Goal: Task Accomplishment & Management: Manage account settings

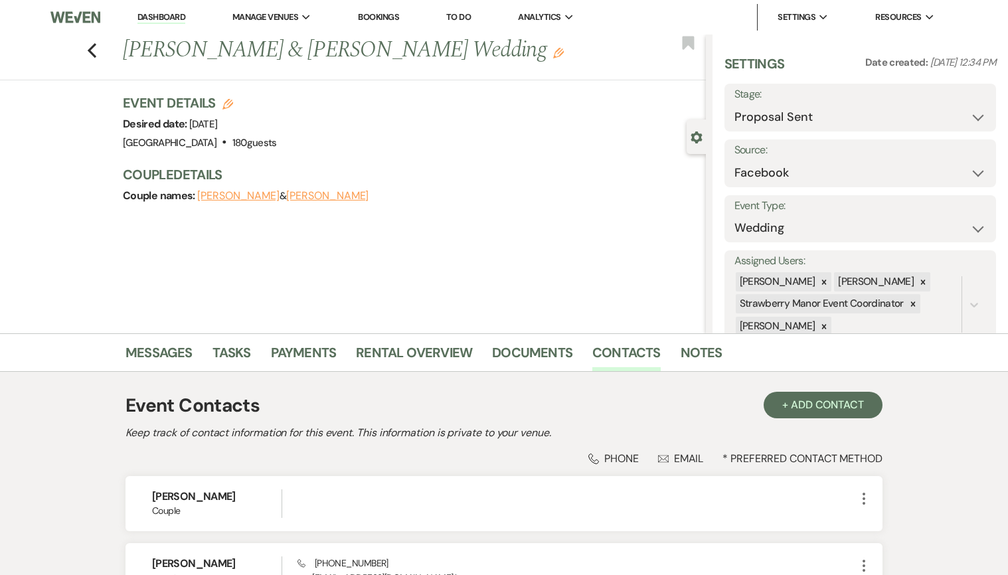
select select "6"
select select "8"
click at [90, 50] on div "Previous [PERSON_NAME] & [PERSON_NAME] Wedding Edit Bookmark" at bounding box center [349, 58] width 713 height 46
click at [95, 48] on use "button" at bounding box center [92, 50] width 9 height 15
select select "6"
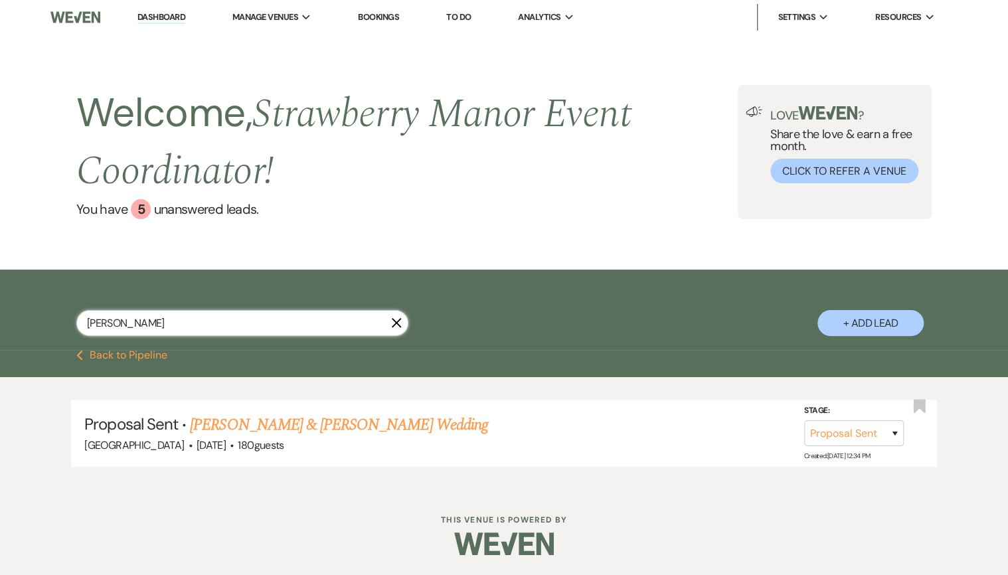
drag, startPoint x: 131, startPoint y: 321, endPoint x: 98, endPoint y: 319, distance: 32.6
click at [98, 319] on input "[PERSON_NAME]" at bounding box center [242, 323] width 332 height 26
type input "p"
type input "b"
type input "r"
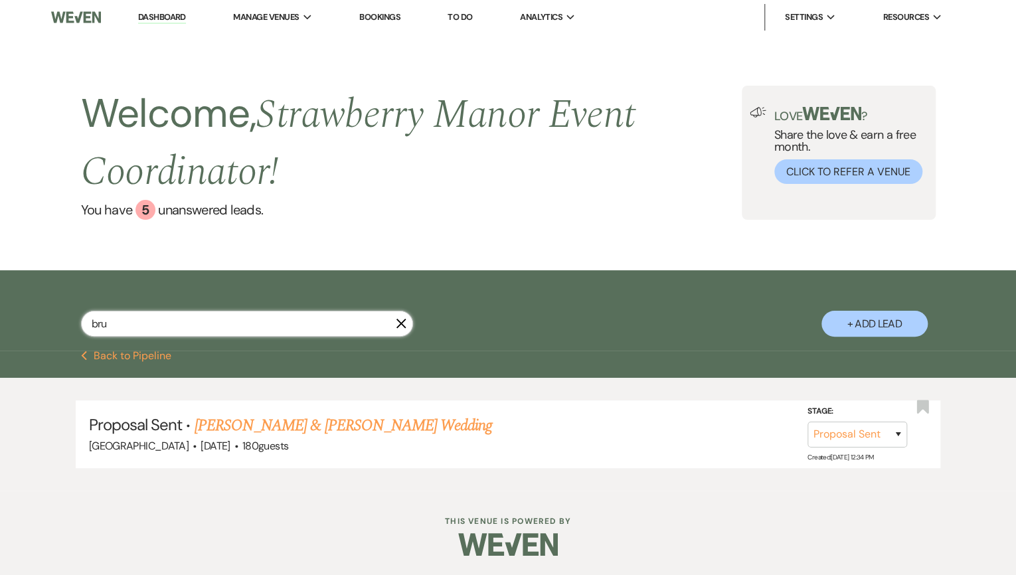
type input "brum"
select select "8"
select select "5"
select select "8"
select select "4"
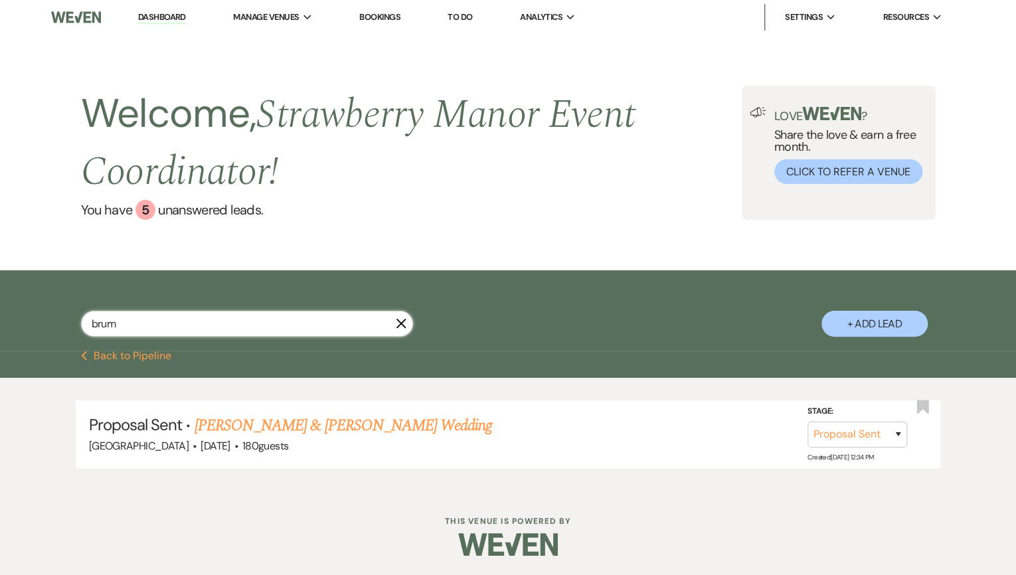
select select "6"
select select "8"
select select "5"
select select "8"
select select "5"
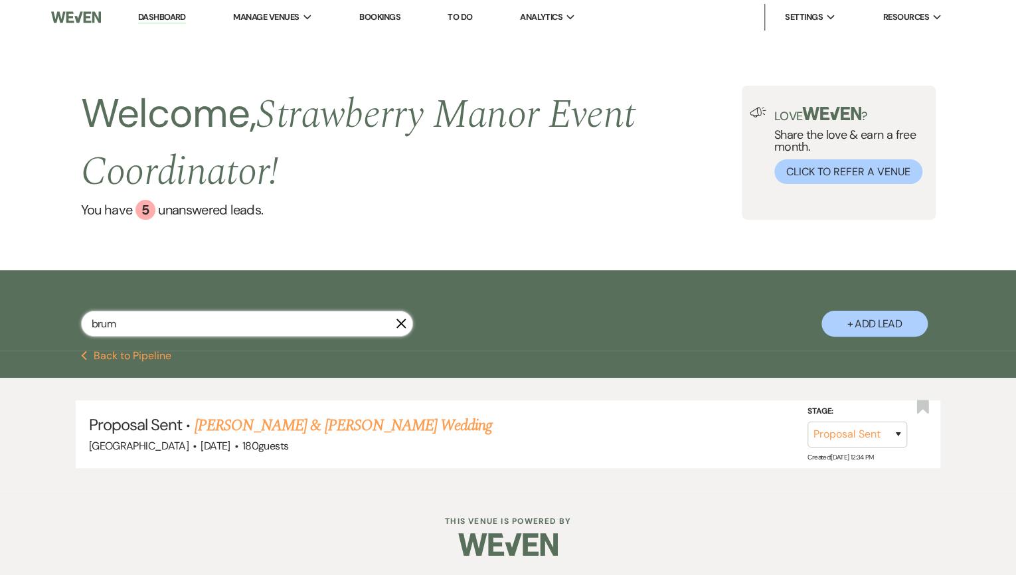
select select "8"
select select "5"
select select "8"
select select "5"
select select "8"
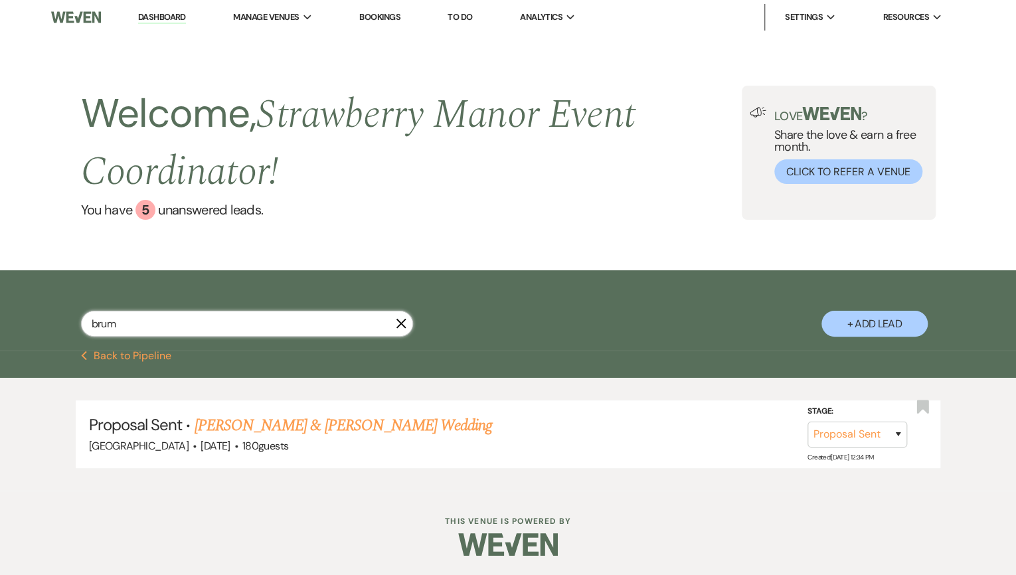
select select "5"
select select "8"
select select "5"
select select "8"
select select "5"
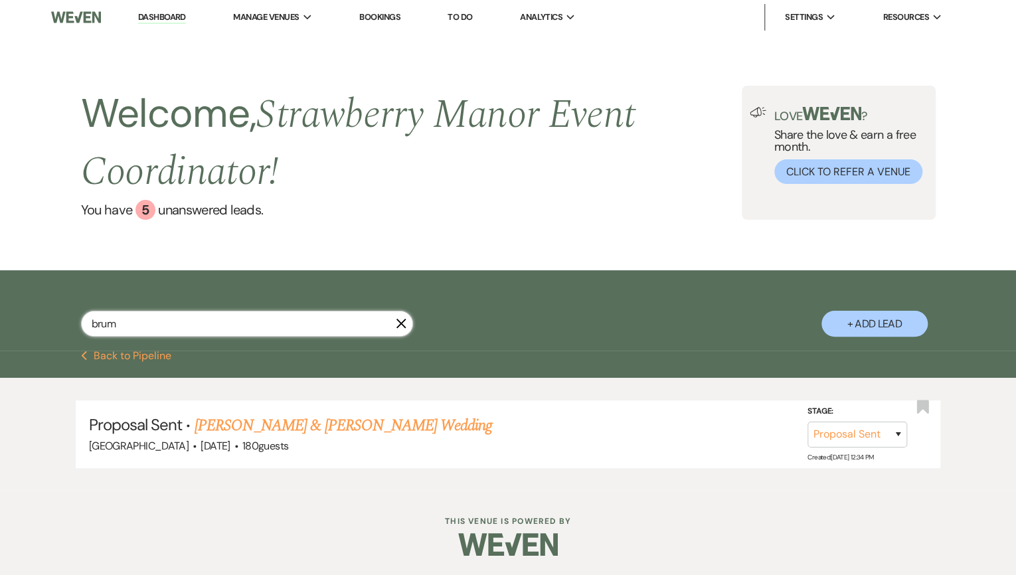
select select "8"
select select "5"
select select "8"
select select "5"
select select "8"
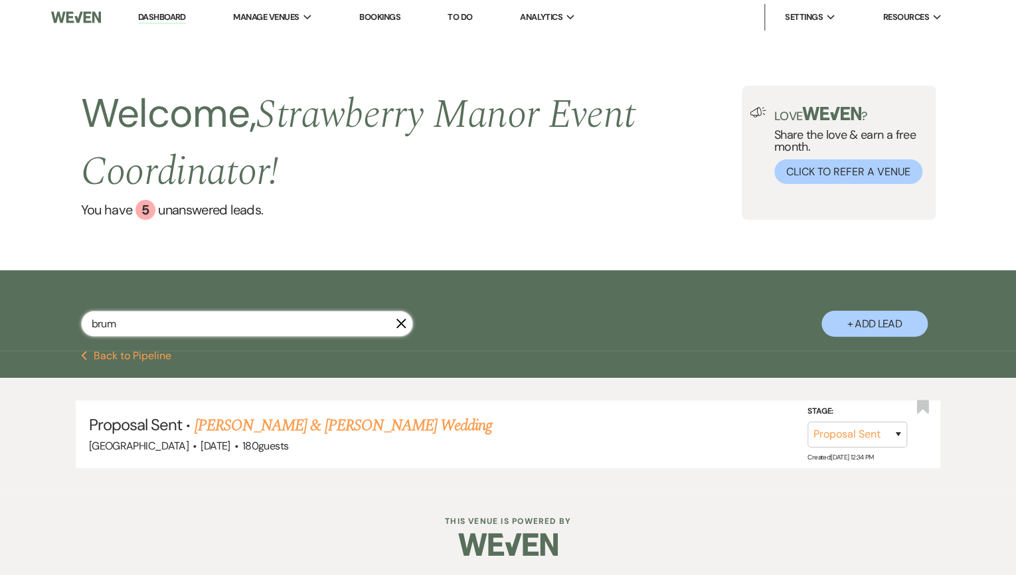
select select "8"
select select "5"
select select "8"
select select "7"
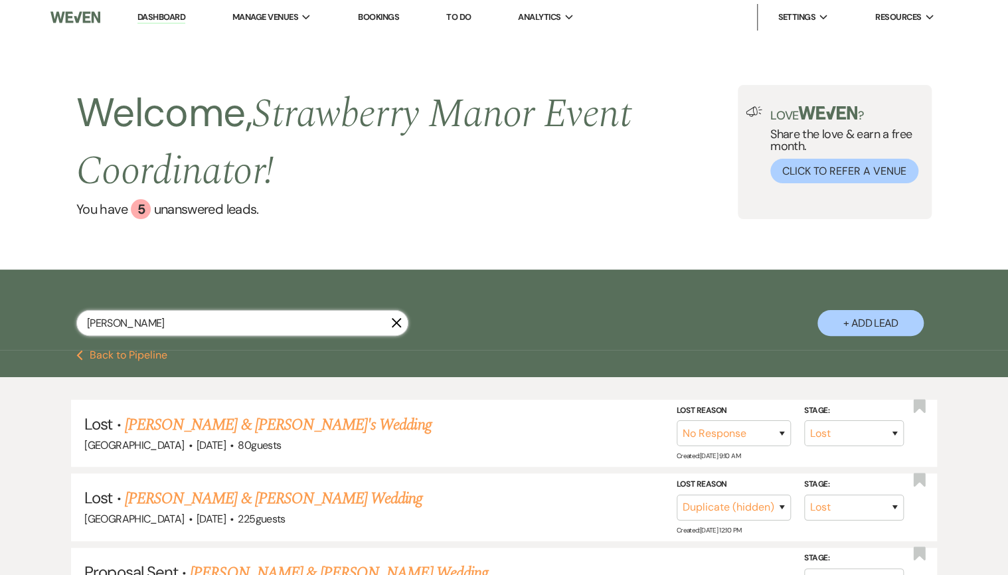
type input "[PERSON_NAME]"
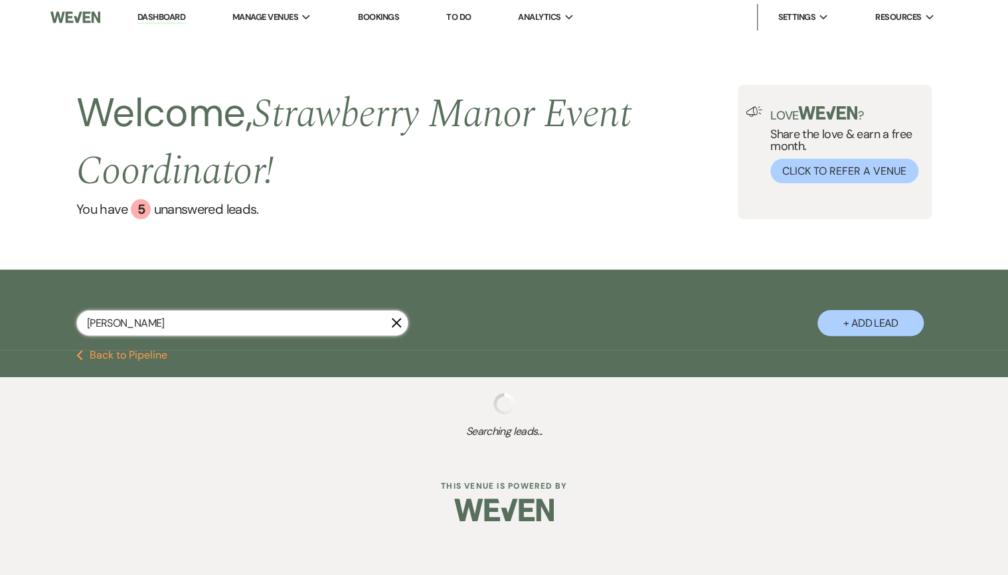
select select "8"
select select "4"
select select "6"
select select "8"
select select "5"
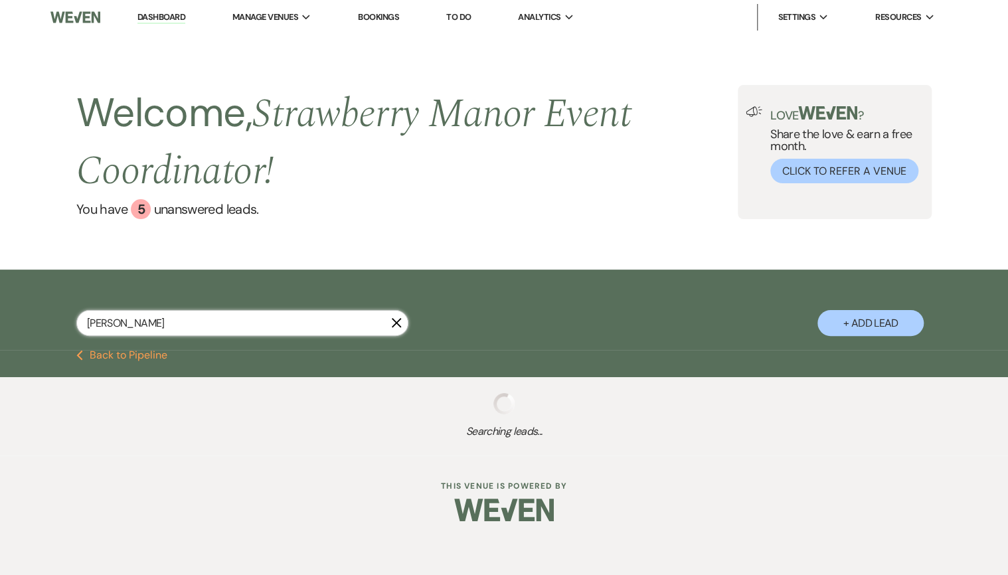
select select "8"
select select "5"
select select "8"
select select "5"
select select "8"
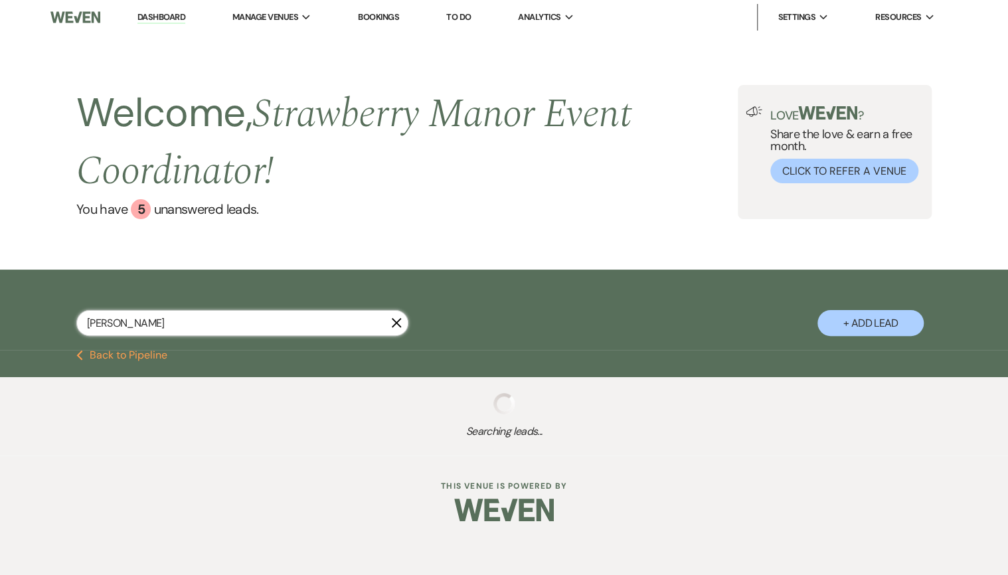
select select "5"
select select "8"
select select "5"
select select "8"
select select "7"
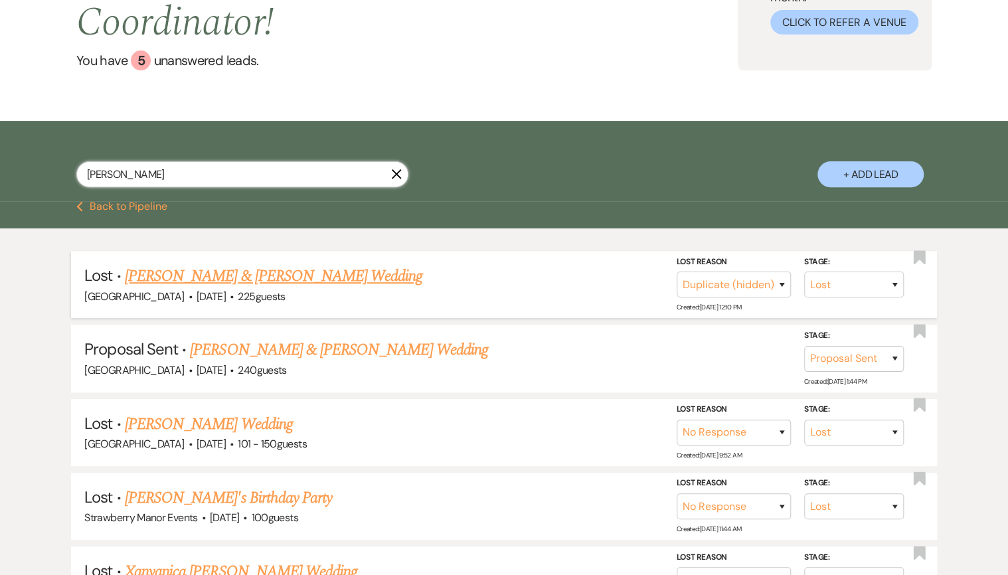
scroll to position [159, 0]
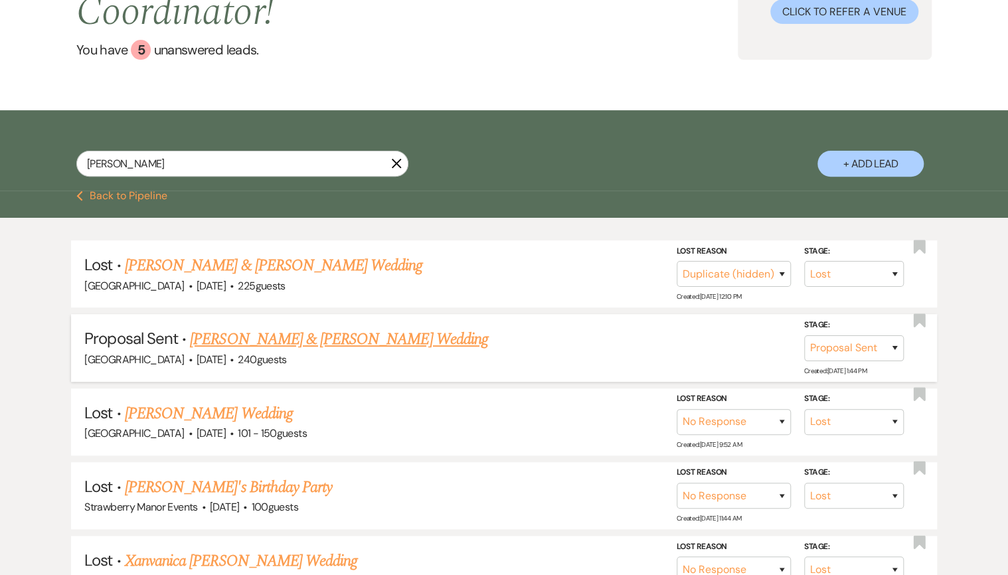
click at [219, 343] on link "[PERSON_NAME] & [PERSON_NAME] Wedding" at bounding box center [339, 339] width 298 height 24
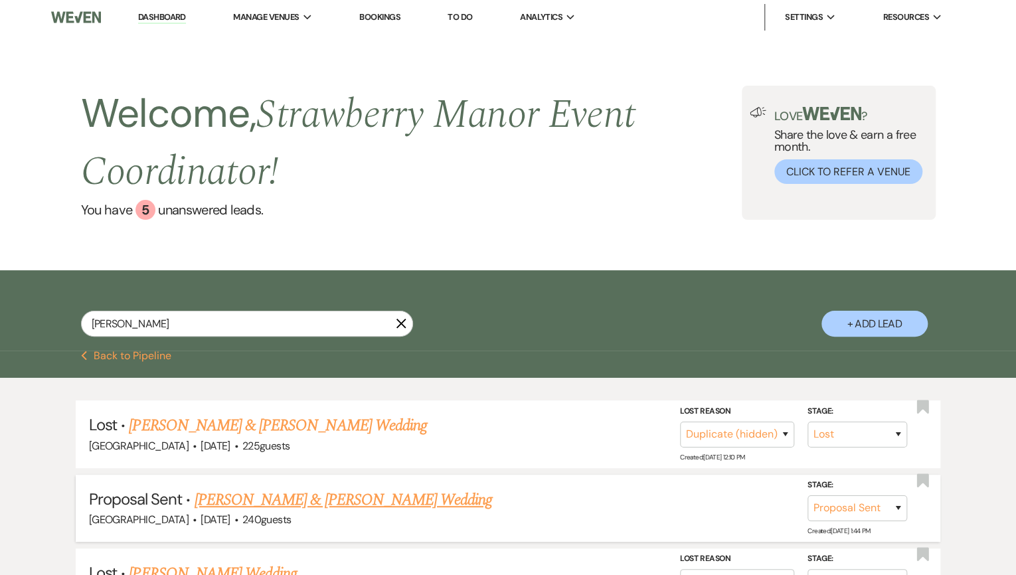
select select "6"
select select "5"
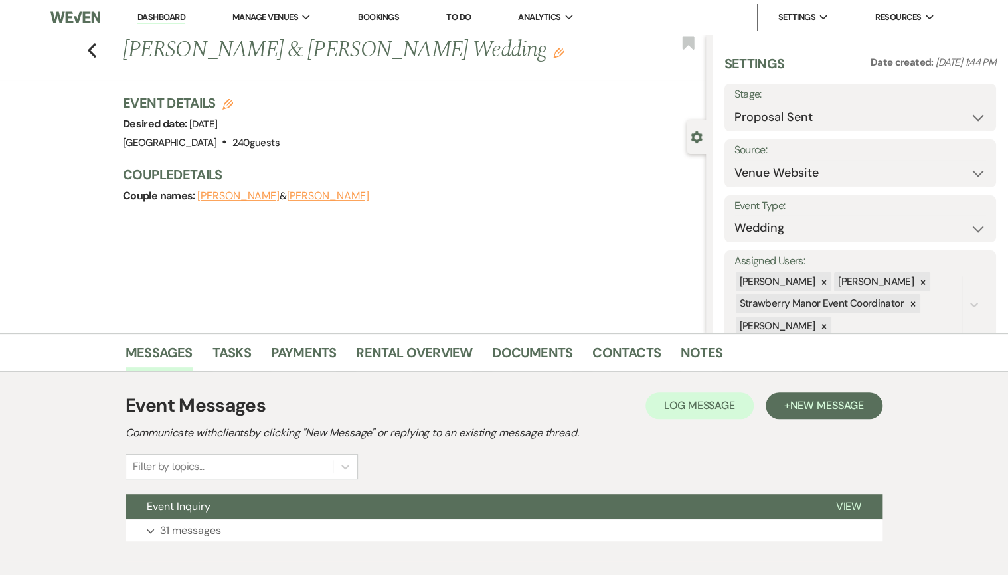
scroll to position [72, 0]
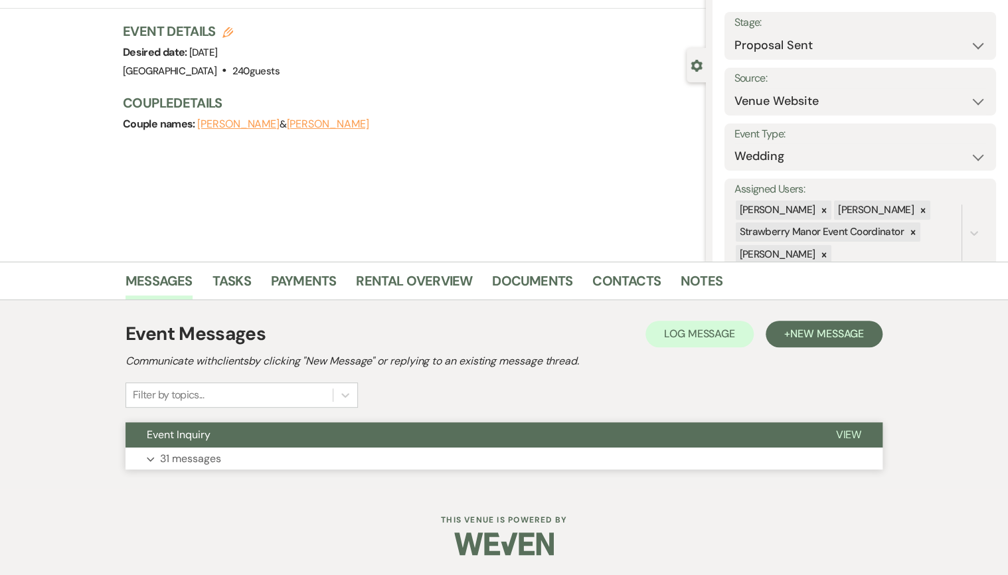
click at [234, 436] on button "Event Inquiry" at bounding box center [470, 434] width 689 height 25
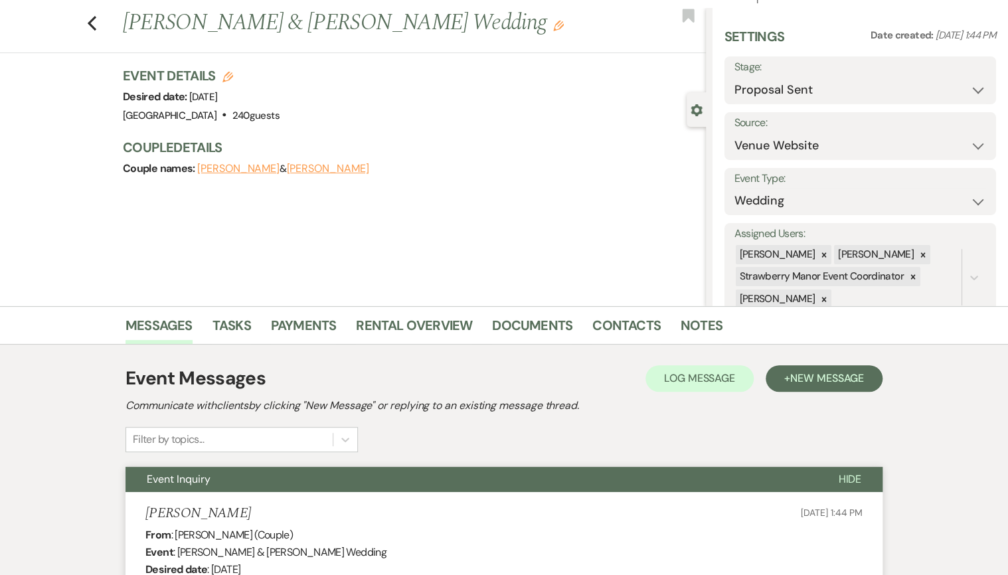
scroll to position [19, 0]
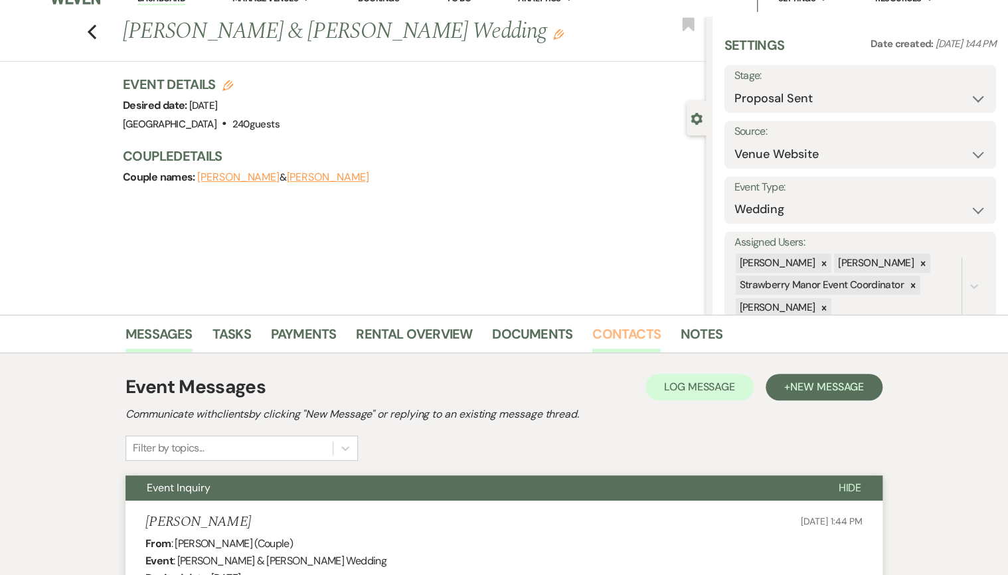
click at [623, 338] on link "Contacts" at bounding box center [626, 337] width 68 height 29
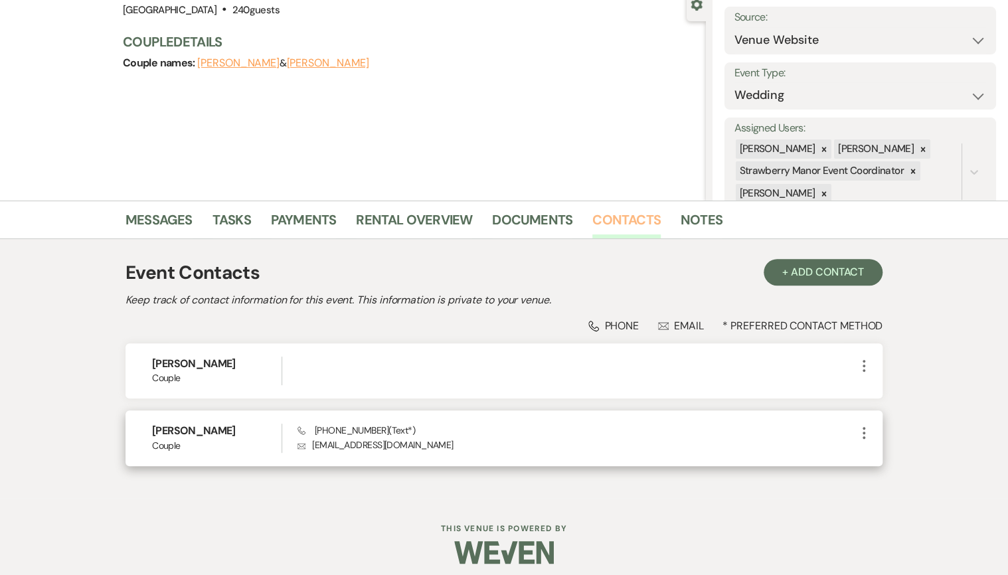
scroll to position [141, 0]
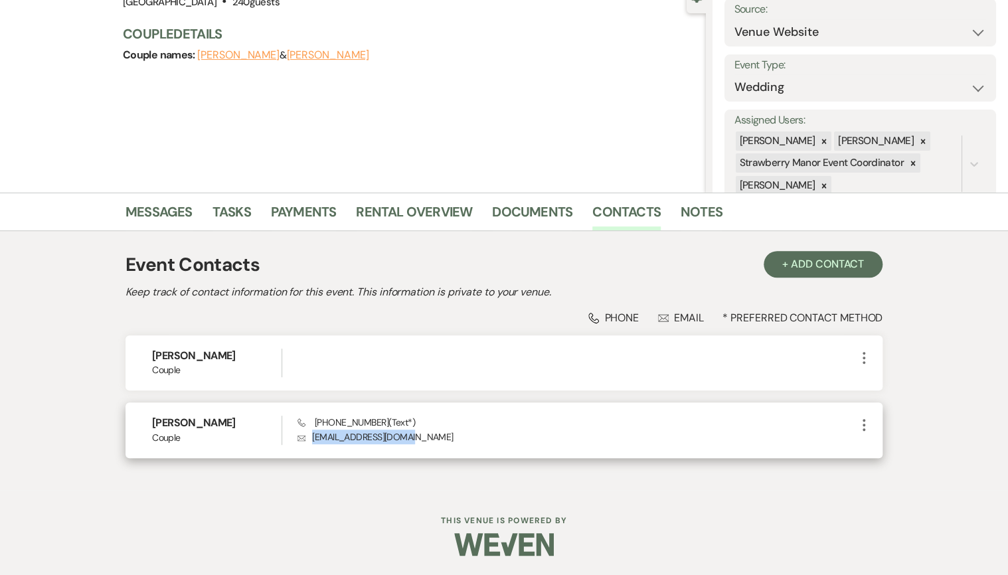
drag, startPoint x: 403, startPoint y: 437, endPoint x: 312, endPoint y: 439, distance: 90.4
click at [312, 439] on p "Envelope [EMAIL_ADDRESS][DOMAIN_NAME]" at bounding box center [577, 437] width 559 height 15
drag, startPoint x: 312, startPoint y: 439, endPoint x: 322, endPoint y: 438, distance: 10.0
copy p "[EMAIL_ADDRESS][DOMAIN_NAME]"
drag, startPoint x: 375, startPoint y: 422, endPoint x: 315, endPoint y: 422, distance: 59.8
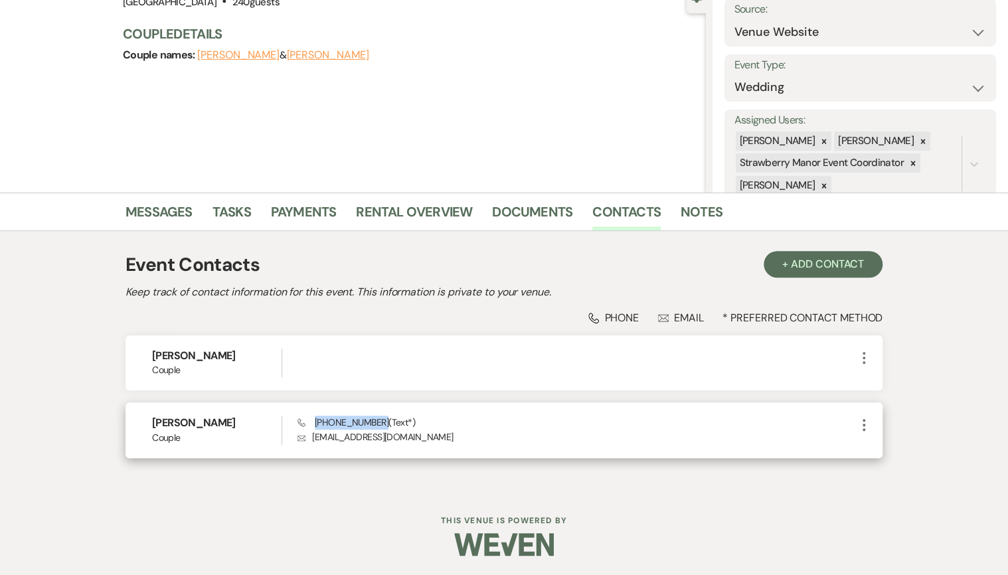
click at [315, 422] on span "Phone [PHONE_NUMBER] (Text*)" at bounding box center [357, 422] width 118 height 12
copy span "[PHONE_NUMBER]"
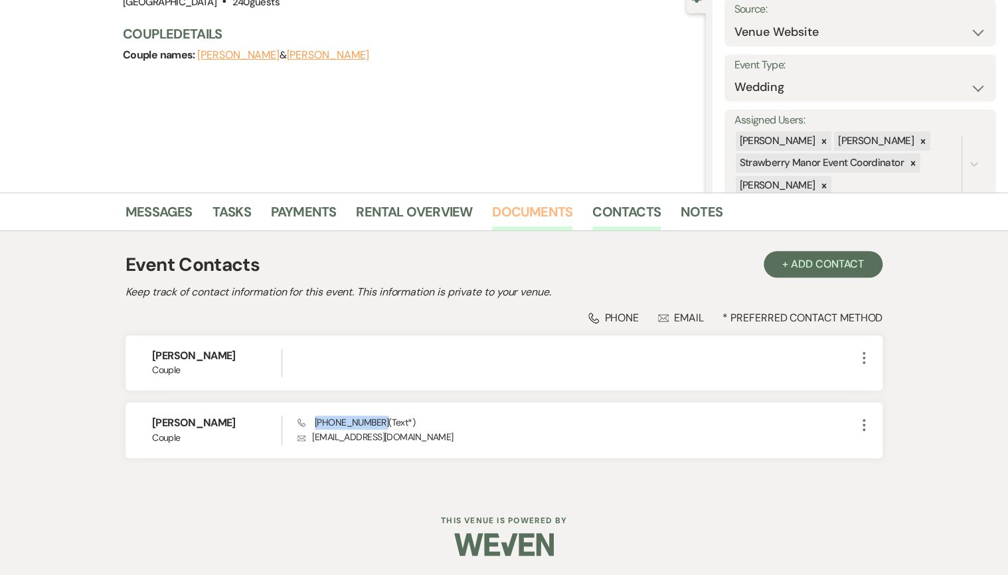
click at [558, 219] on link "Documents" at bounding box center [532, 215] width 80 height 29
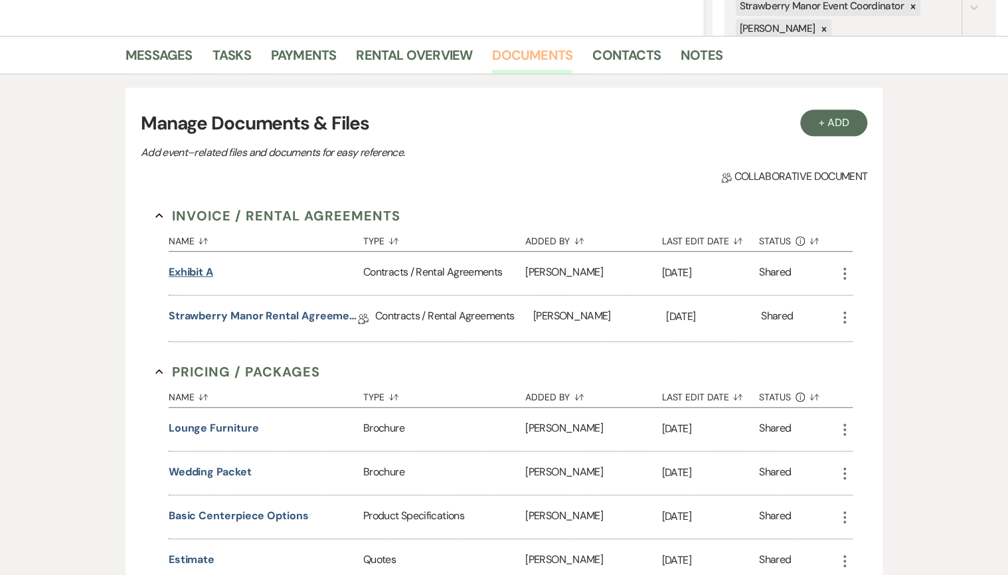
scroll to position [300, 0]
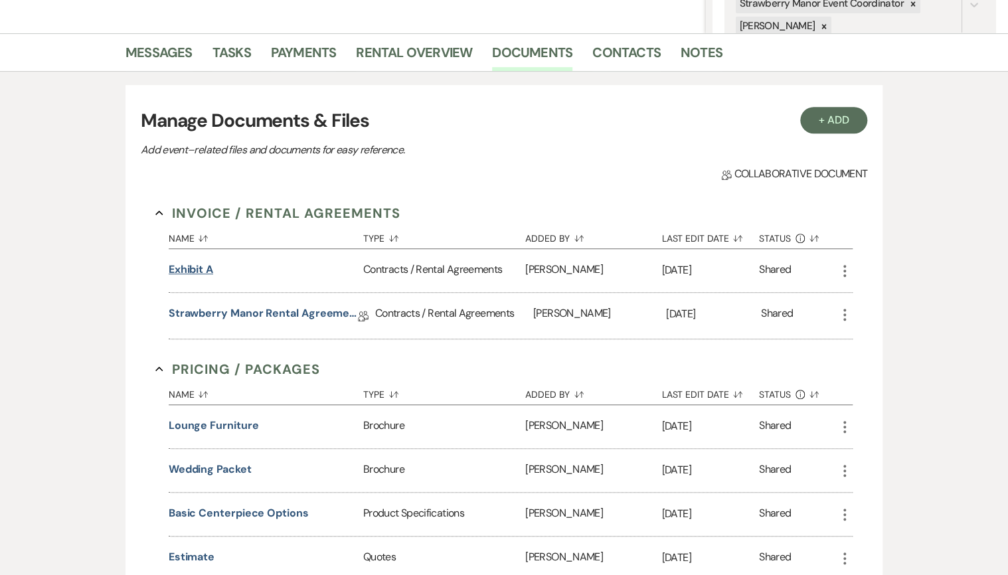
click at [190, 264] on button "Exhibit A" at bounding box center [191, 270] width 45 height 16
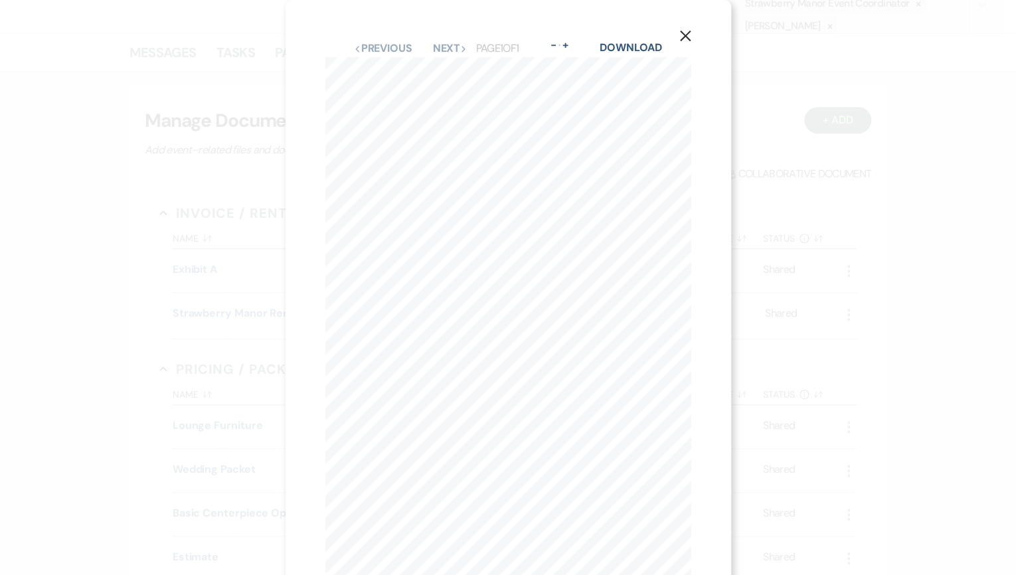
click at [687, 37] on icon "X" at bounding box center [685, 36] width 12 height 12
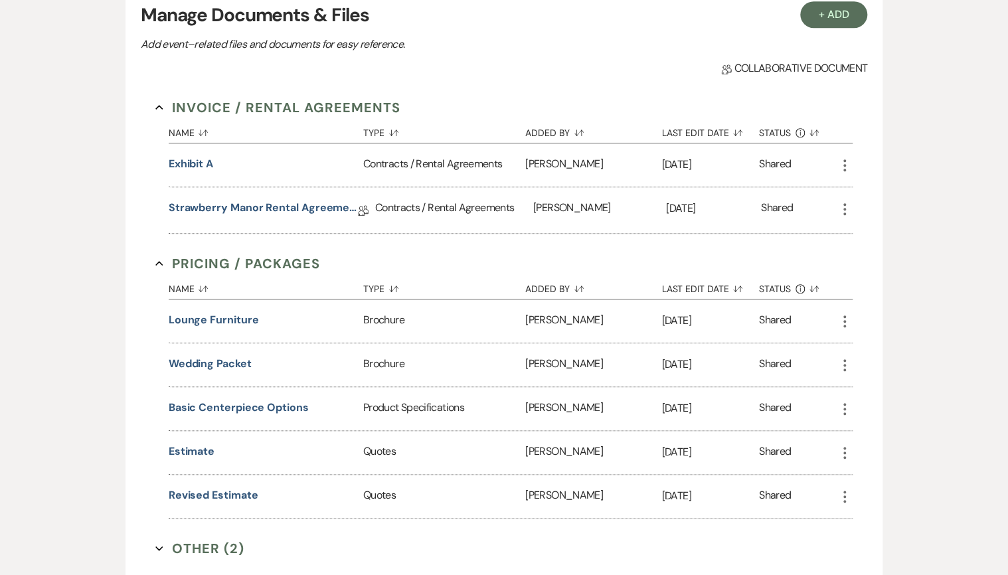
scroll to position [406, 0]
click at [197, 446] on button "Estimate" at bounding box center [192, 451] width 46 height 16
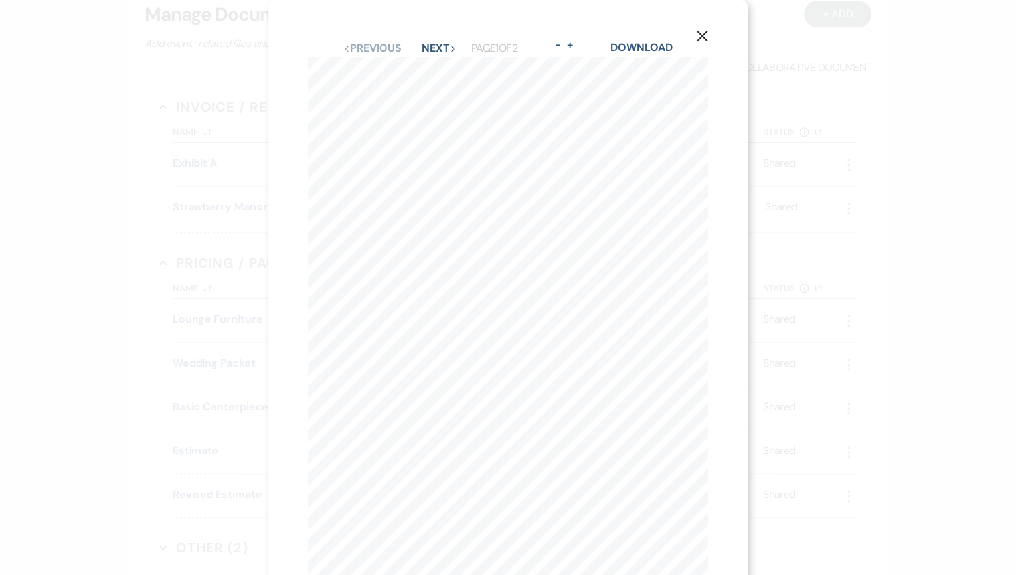
click at [708, 40] on button "X" at bounding box center [702, 35] width 20 height 23
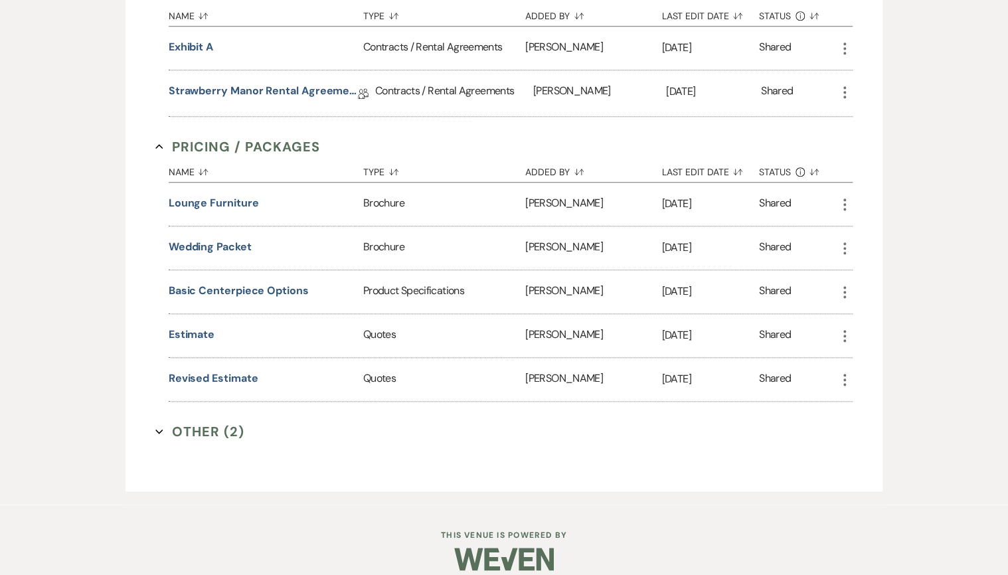
scroll to position [533, 0]
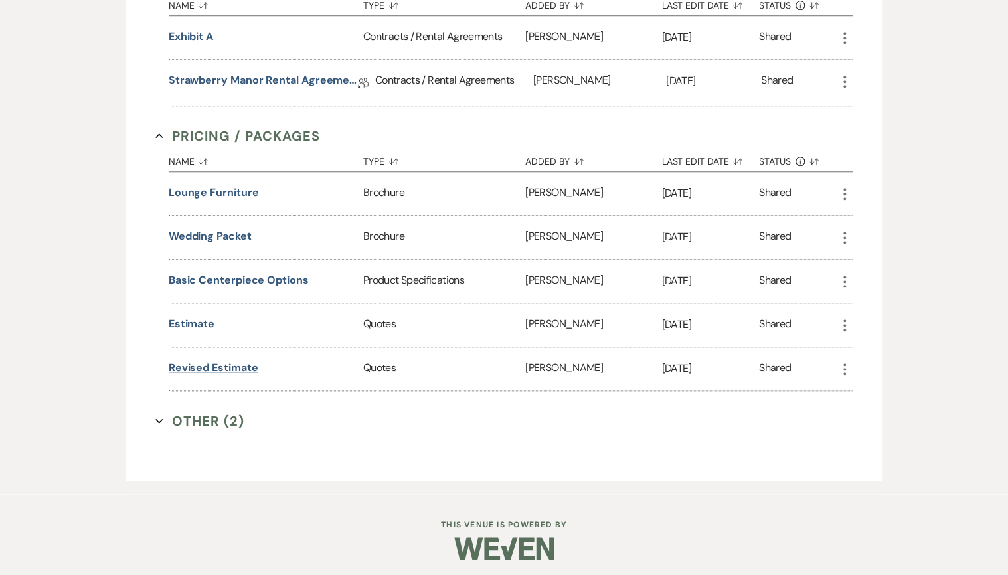
click at [216, 366] on button "Revised Estimate" at bounding box center [214, 368] width 90 height 16
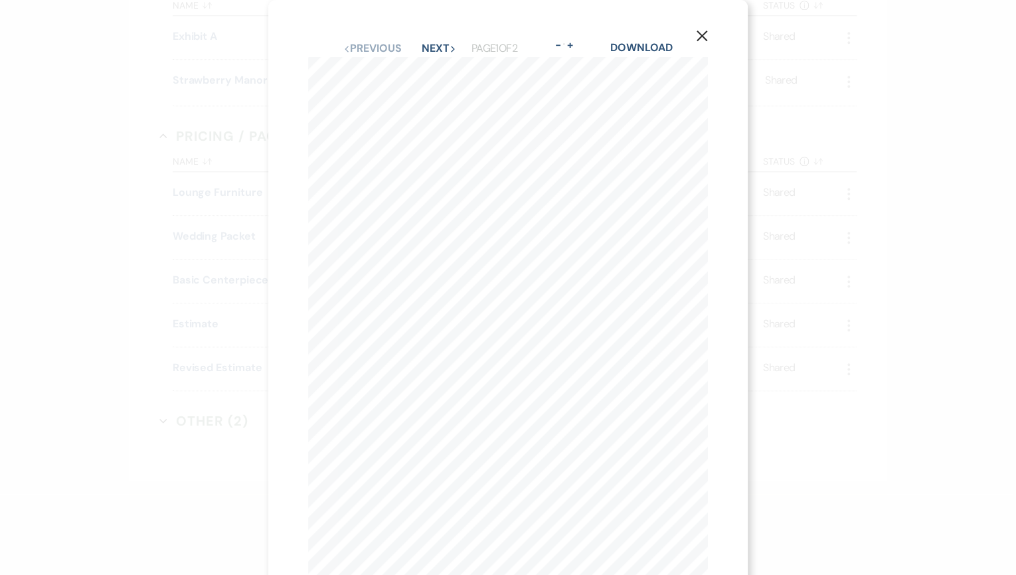
click at [705, 32] on use "button" at bounding box center [702, 36] width 11 height 11
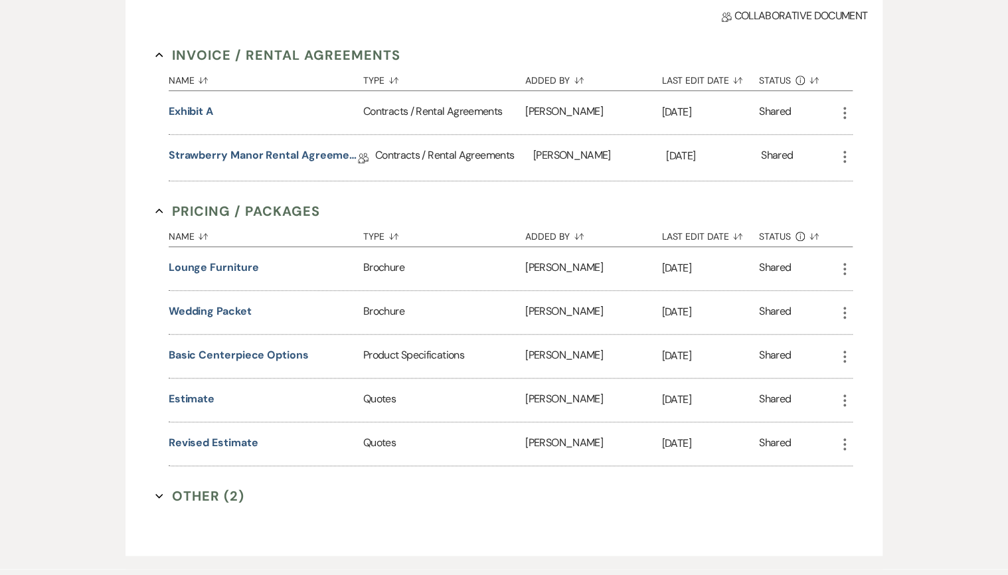
scroll to position [478, 0]
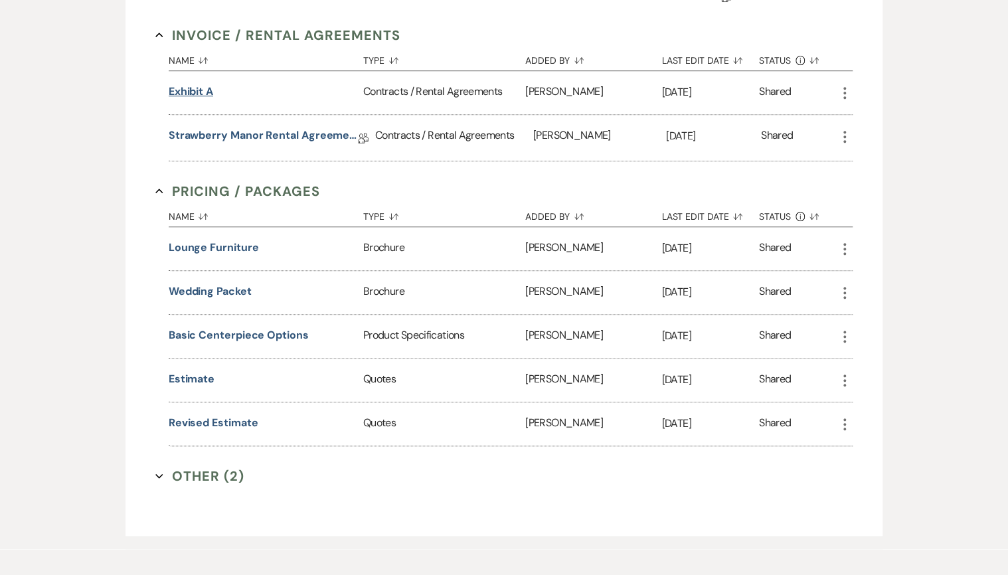
click at [207, 94] on button "Exhibit A" at bounding box center [191, 92] width 45 height 16
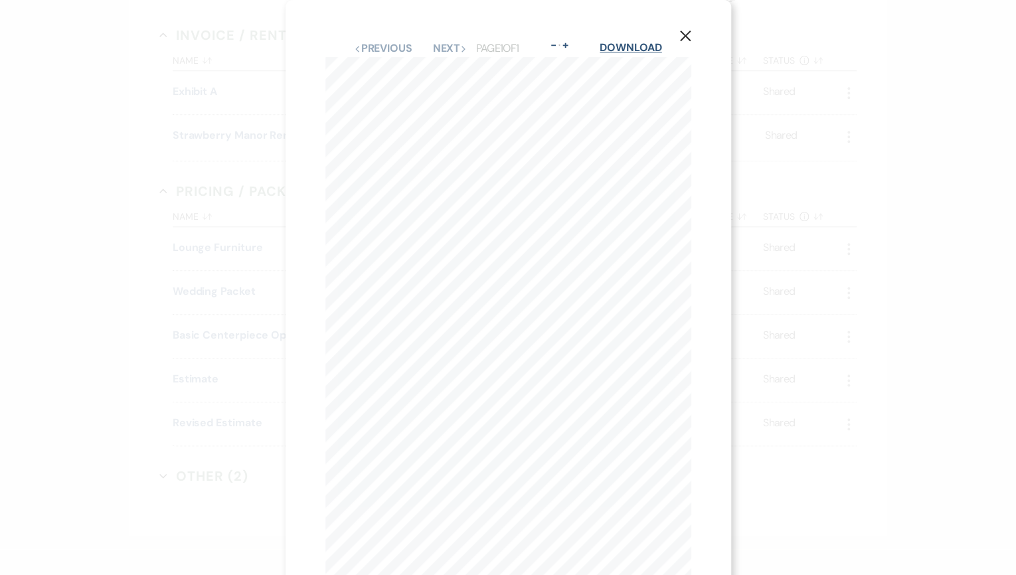
click at [624, 48] on link "Download" at bounding box center [631, 48] width 62 height 14
click at [688, 40] on use "button" at bounding box center [684, 36] width 11 height 11
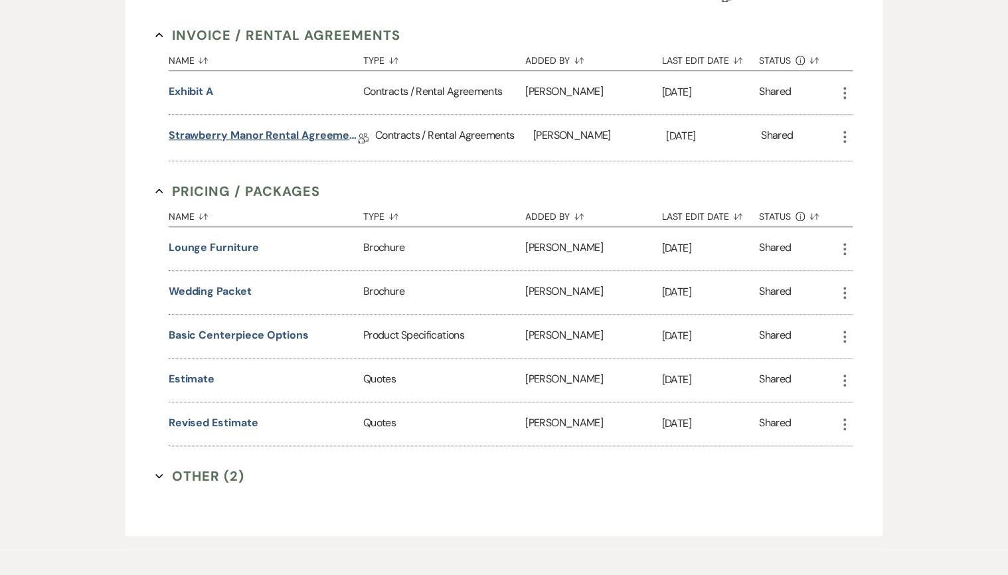
click at [207, 128] on link "Strawberry Manor Rental Agreement - Wedding" at bounding box center [263, 138] width 189 height 21
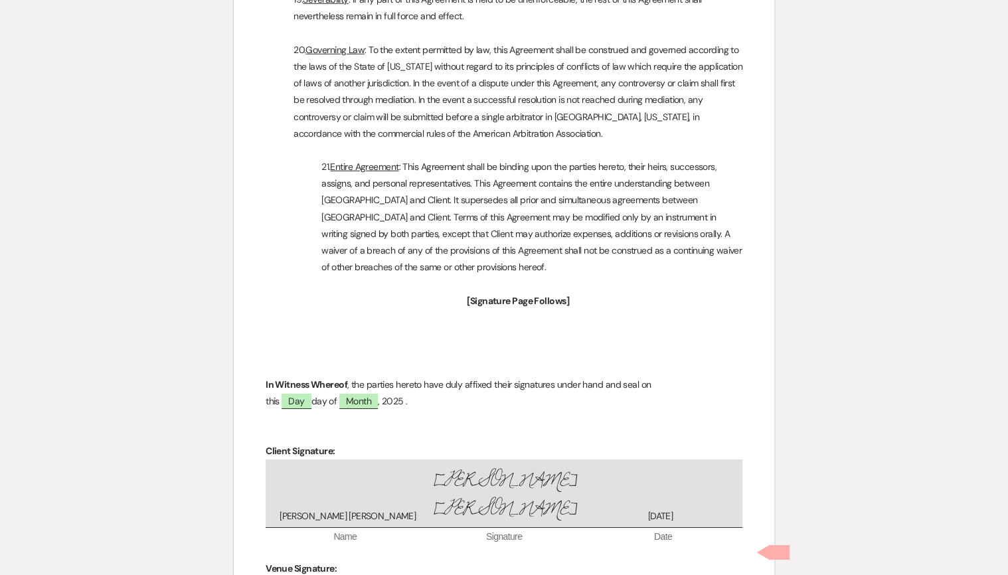
scroll to position [4777, 0]
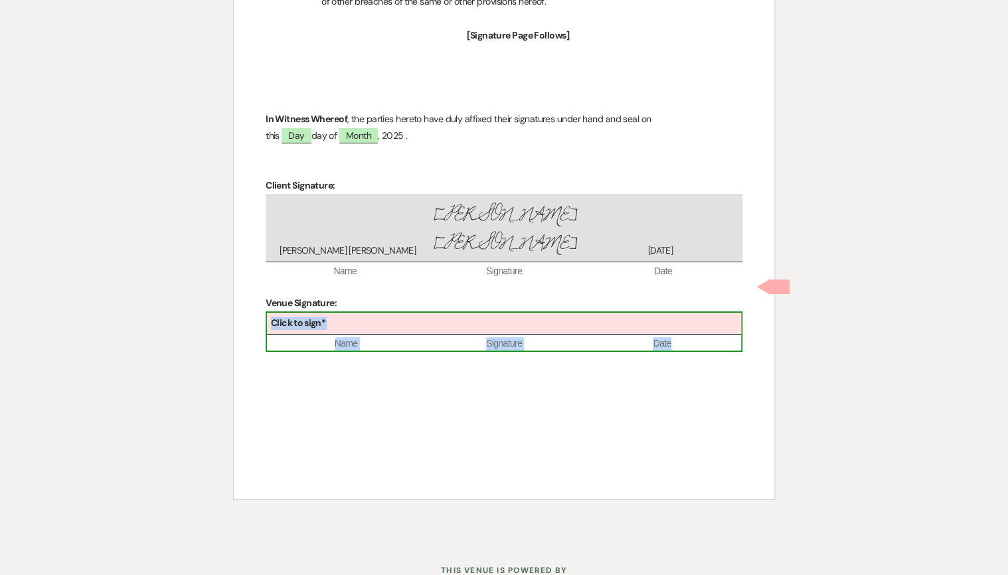
click at [409, 313] on div "Click to sign*" at bounding box center [504, 324] width 474 height 22
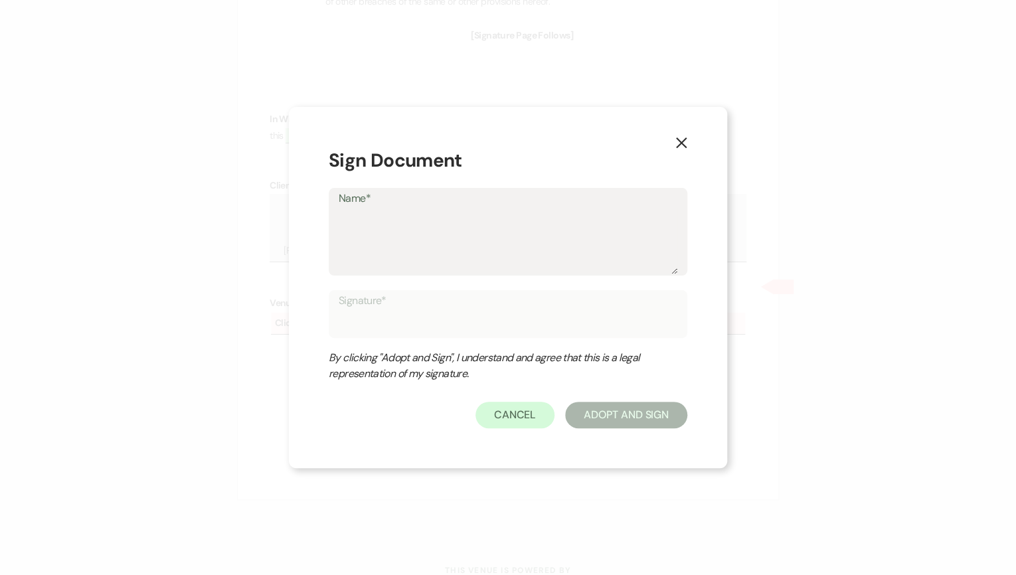
type textarea "B"
type input "B"
type textarea "Br"
type input "Br"
type textarea "Bri"
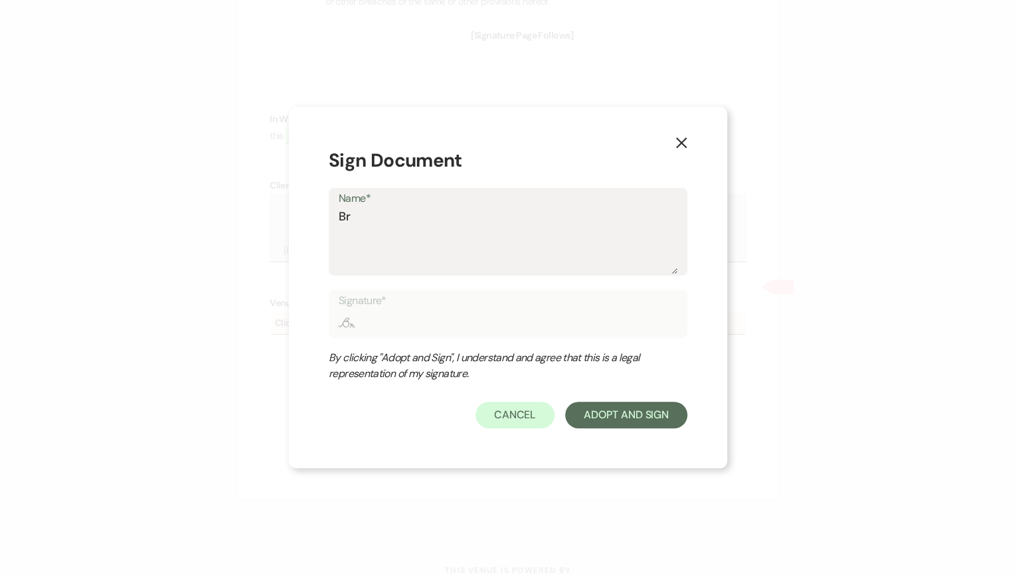
type input "Bri"
type textarea "Brit"
type input "Brit"
type textarea "[PERSON_NAME]"
type input "[PERSON_NAME]"
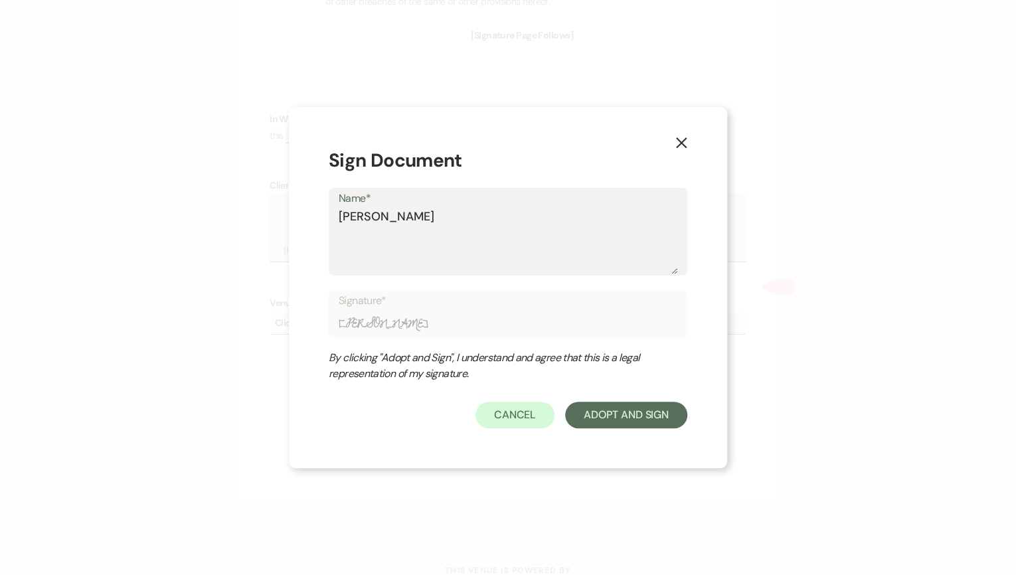
type textarea "Britta"
type input "Britta"
type textarea "Brittan"
type input "Brittan"
type textarea "[PERSON_NAME]"
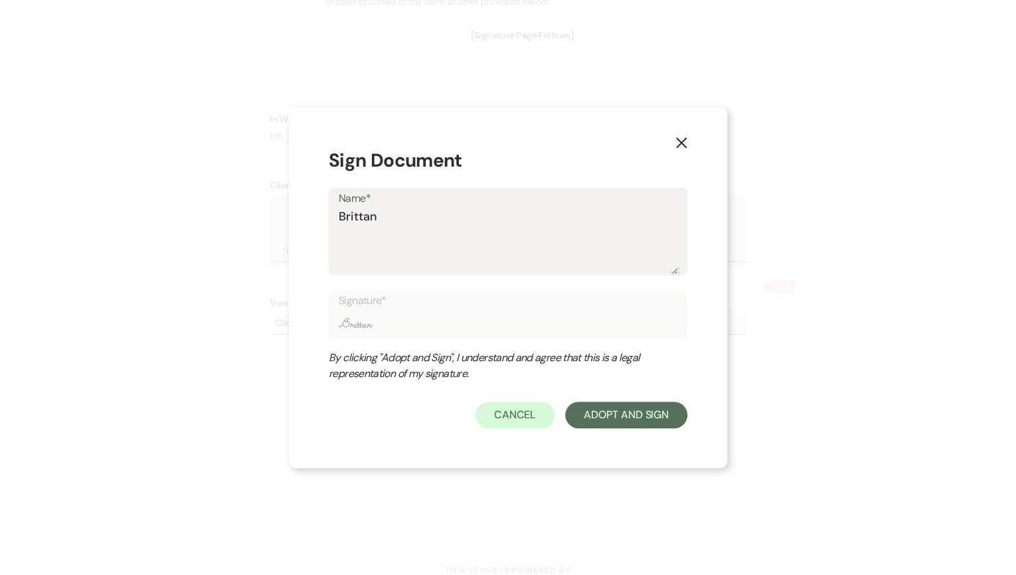
type input "[PERSON_NAME]"
type textarea "[PERSON_NAME]"
type input "[PERSON_NAME]"
type textarea "[PERSON_NAME]"
type input "[PERSON_NAME]"
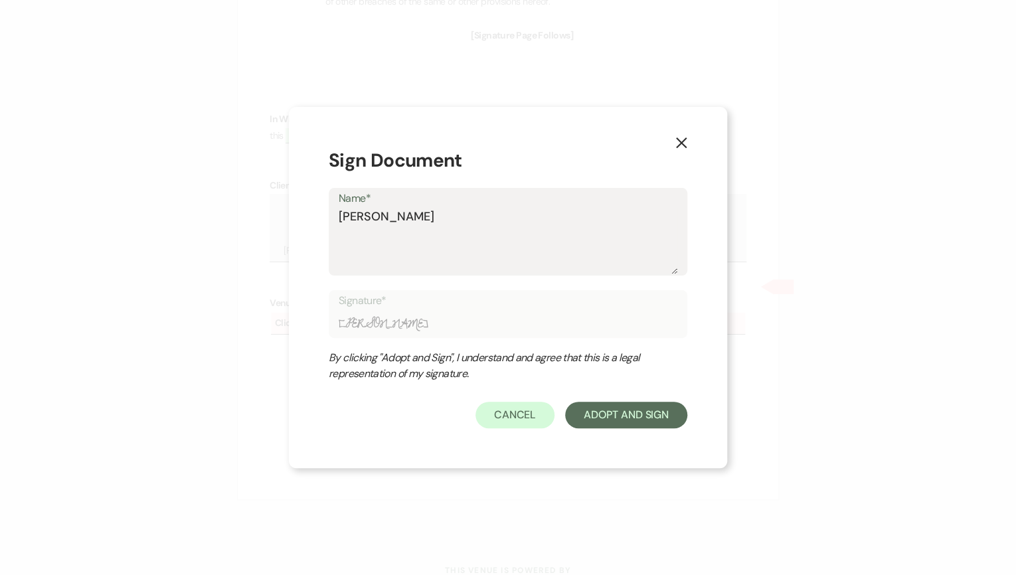
type textarea "[PERSON_NAME]"
type input "[PERSON_NAME]"
type textarea "[PERSON_NAME] How"
type input "[PERSON_NAME] How"
type textarea "[PERSON_NAME]"
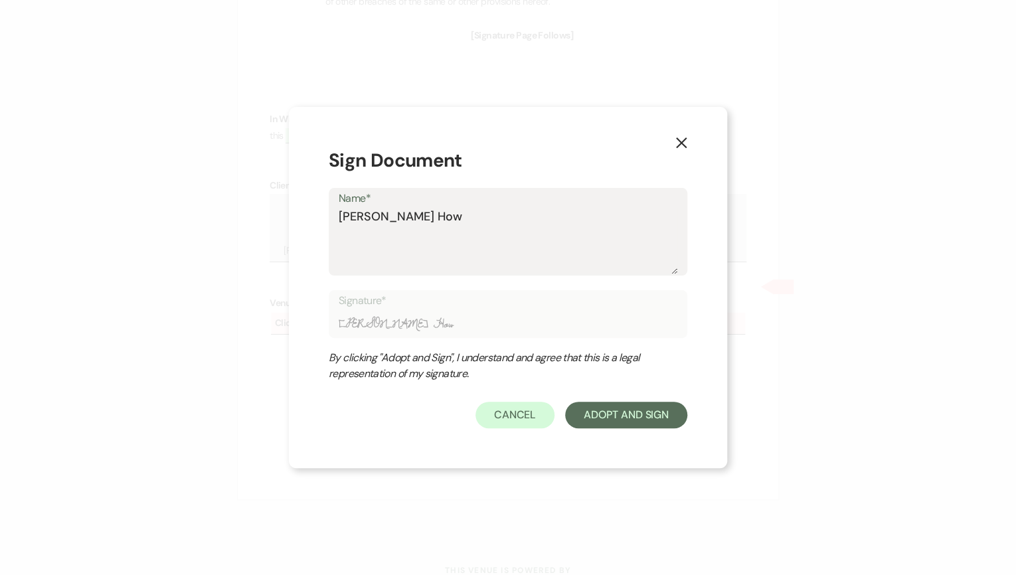
type input "[PERSON_NAME]"
type textarea "[PERSON_NAME]"
type input "[PERSON_NAME]"
type textarea "[PERSON_NAME]"
click at [605, 407] on button "Adopt And Sign" at bounding box center [626, 415] width 122 height 27
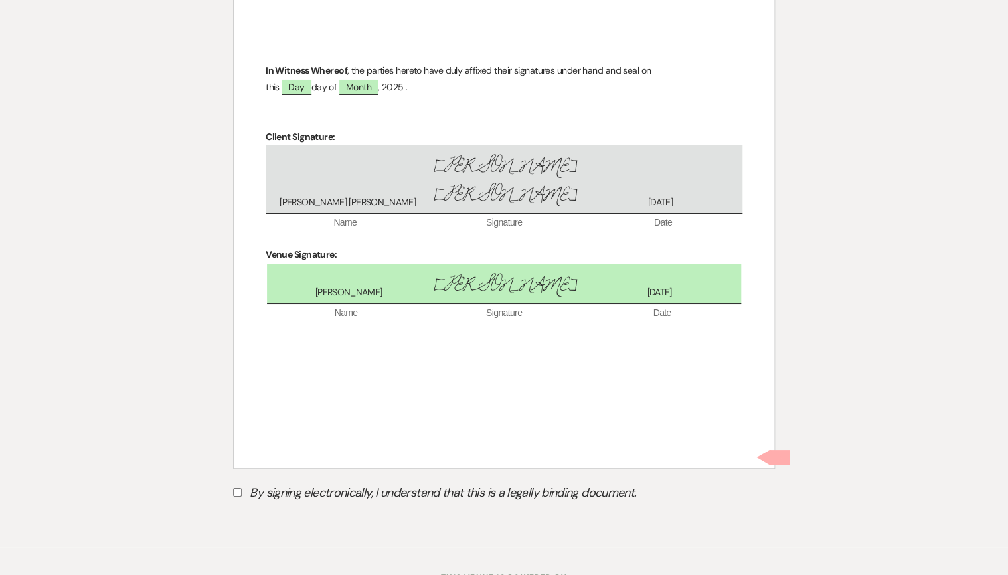
scroll to position [4851, 0]
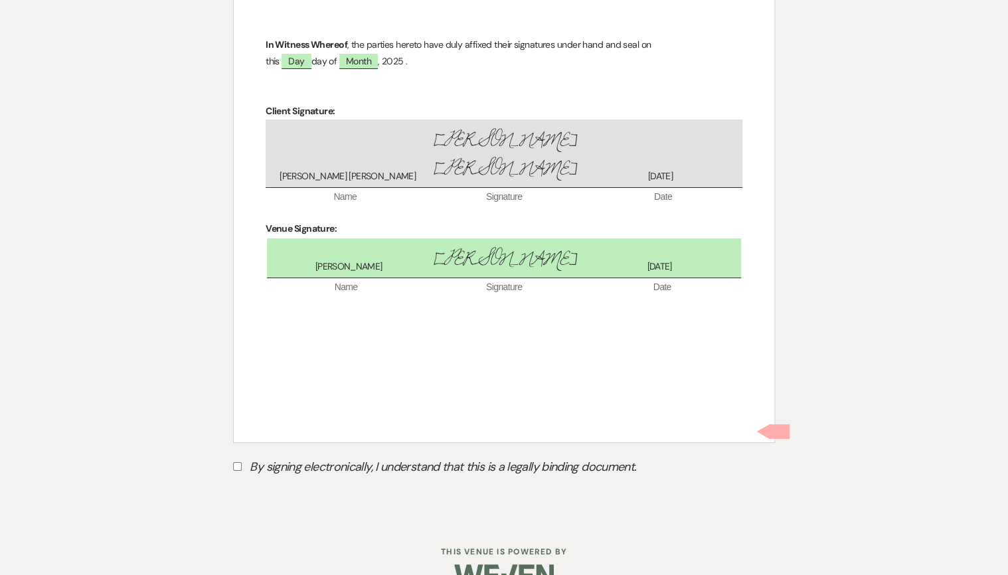
click at [237, 462] on input "By signing electronically, I understand that this is a legally binding document." at bounding box center [237, 466] width 9 height 9
checkbox input "true"
click at [270, 488] on button "Submit" at bounding box center [279, 500] width 93 height 24
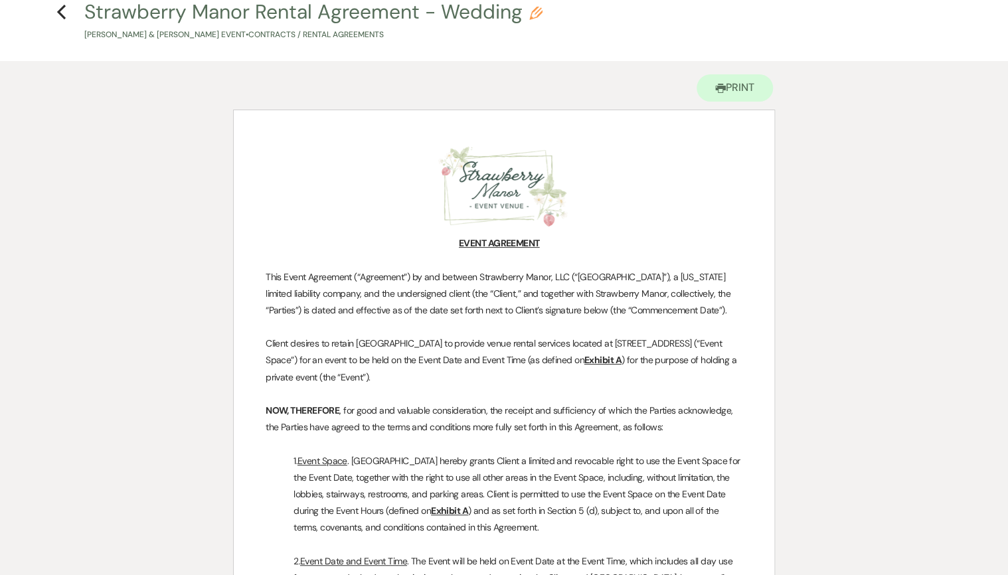
scroll to position [0, 0]
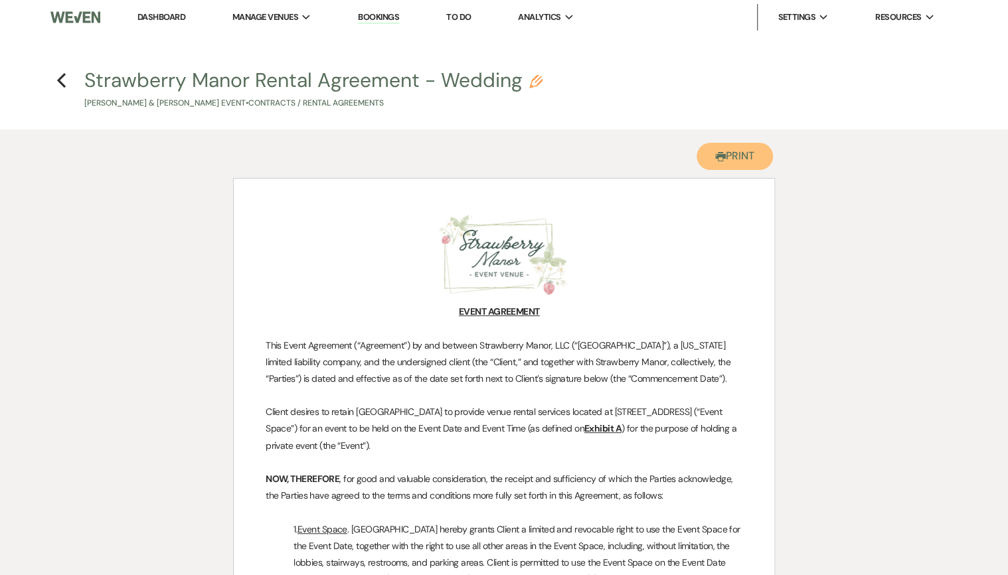
click at [715, 165] on button "Printer Print" at bounding box center [735, 156] width 76 height 27
click at [61, 79] on icon "Previous" at bounding box center [61, 80] width 10 height 16
select select "6"
select select "5"
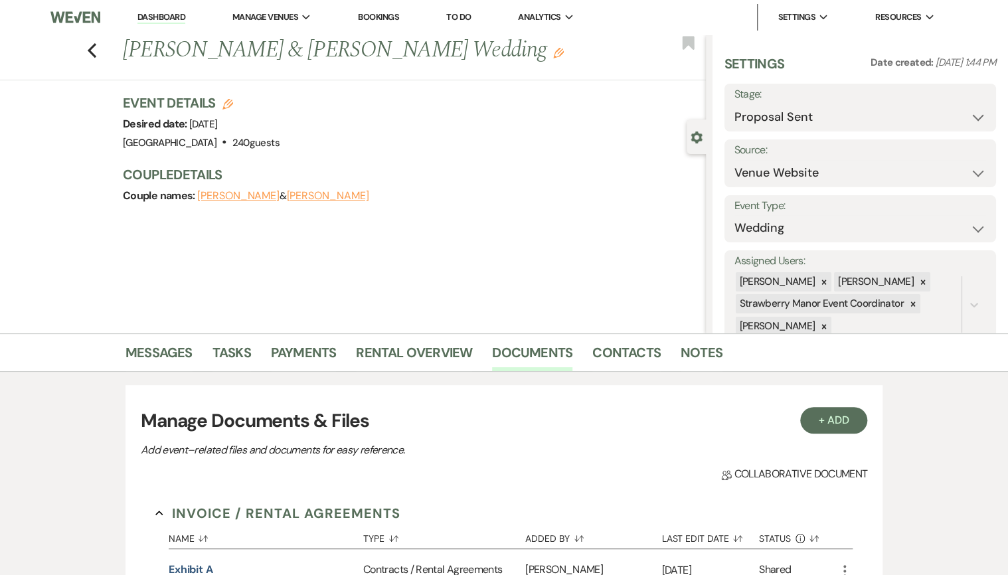
scroll to position [478, 0]
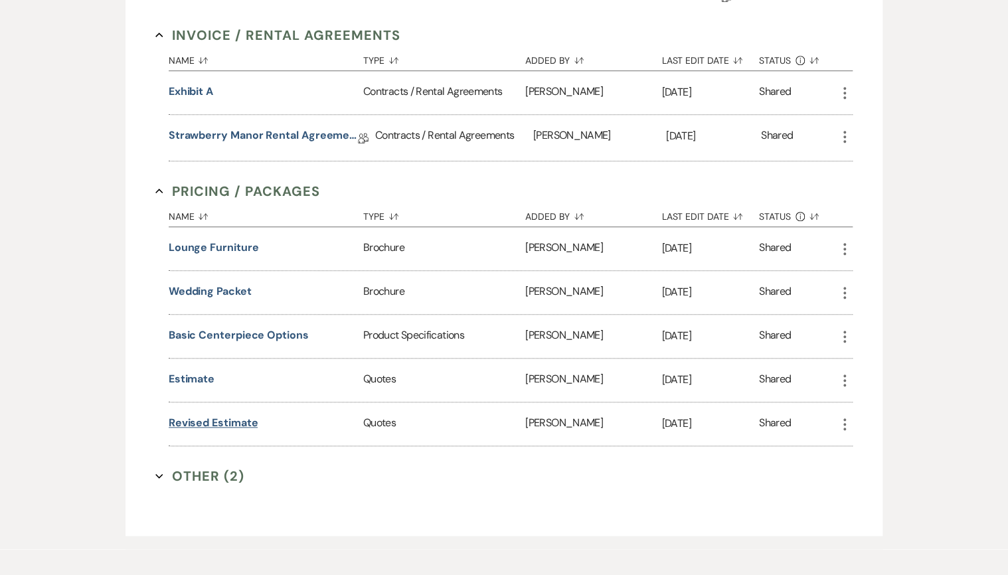
click at [191, 424] on button "Revised Estimate" at bounding box center [214, 423] width 90 height 16
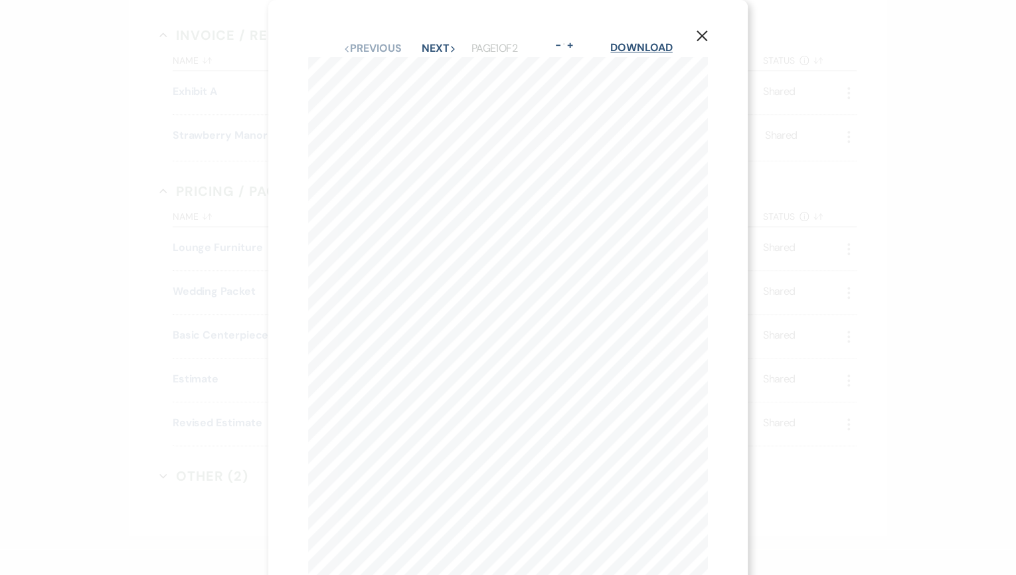
click at [648, 47] on link "Download" at bounding box center [641, 48] width 62 height 14
click at [707, 35] on icon "X" at bounding box center [702, 36] width 12 height 12
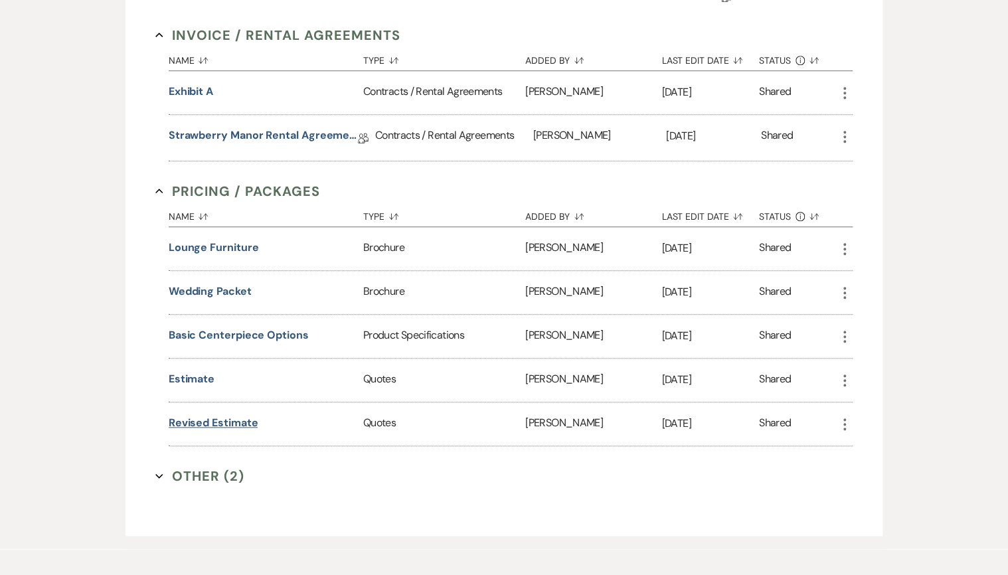
click at [229, 420] on button "Revised Estimate" at bounding box center [214, 423] width 90 height 16
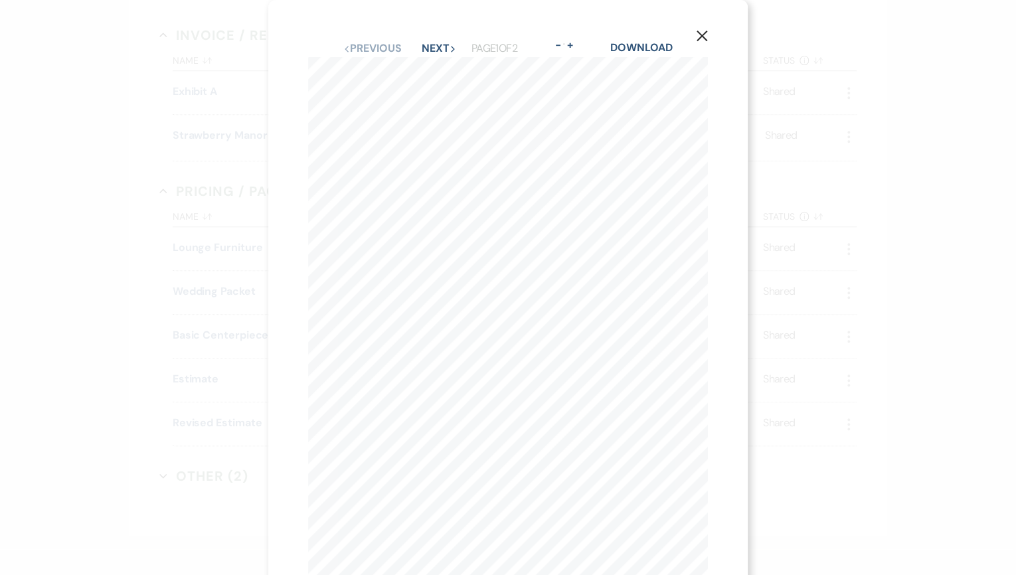
click at [696, 37] on icon "X" at bounding box center [702, 36] width 12 height 12
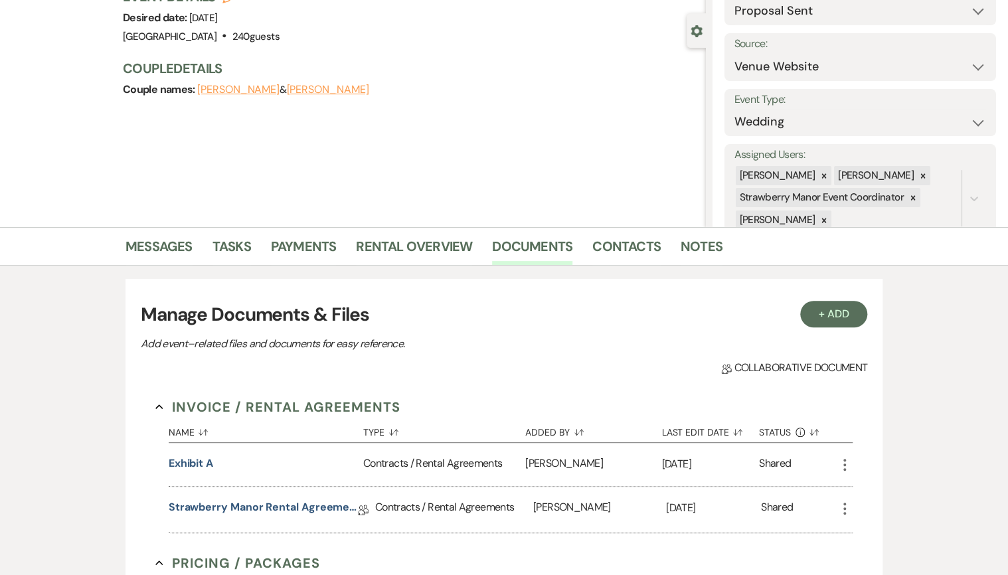
click at [167, 233] on li "Messages" at bounding box center [169, 249] width 87 height 32
click at [166, 244] on link "Messages" at bounding box center [159, 250] width 67 height 29
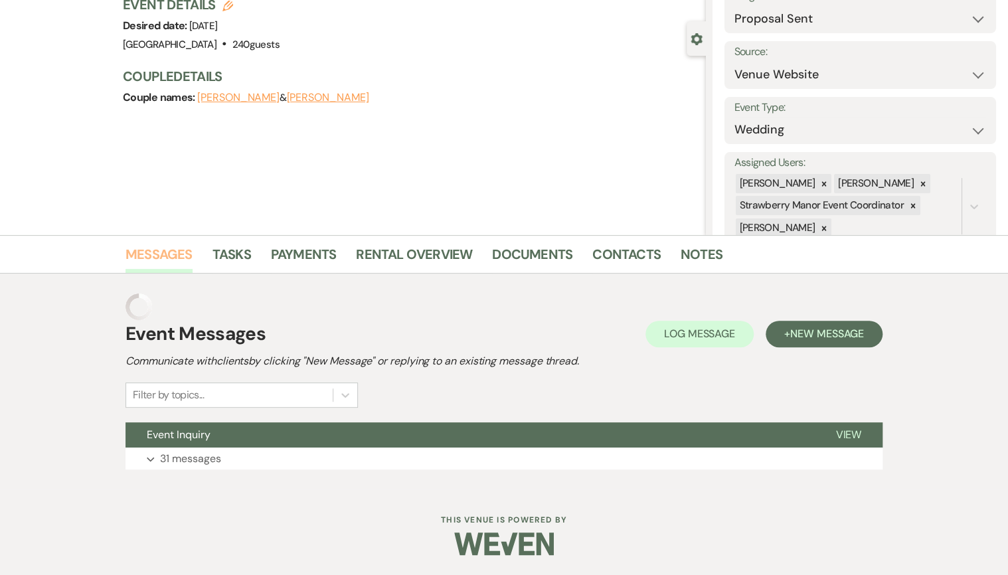
scroll to position [72, 0]
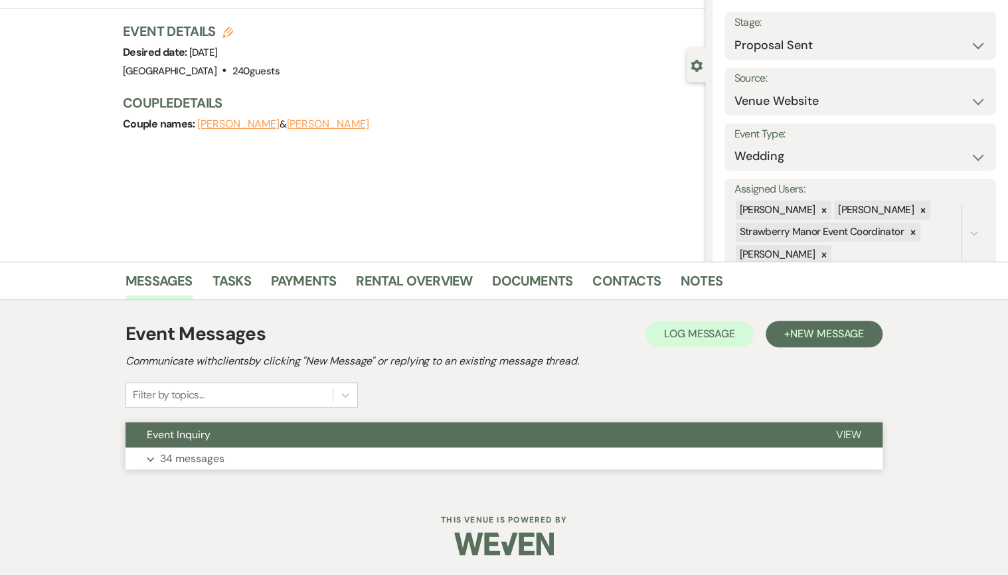
click at [263, 459] on button "Expand 34 messages" at bounding box center [504, 459] width 757 height 23
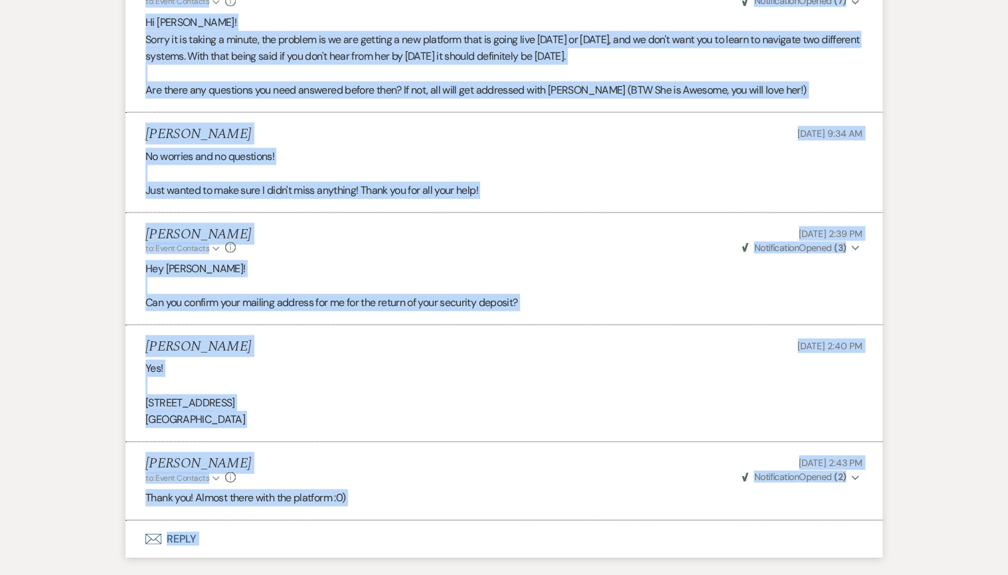
scroll to position [6366, 0]
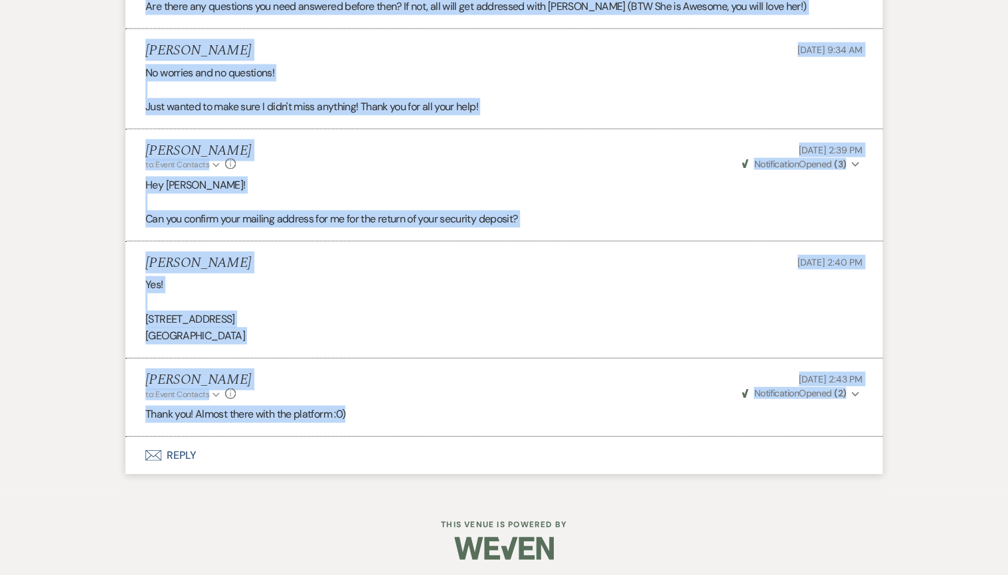
drag, startPoint x: 147, startPoint y: 255, endPoint x: 371, endPoint y: 410, distance: 272.7
drag, startPoint x: 371, startPoint y: 410, endPoint x: 258, endPoint y: 406, distance: 113.6
copy ul "Loremi Dolorsita Con 90, 5195, 6:82 AD Elit : Seddoe Temporinc (Utlabo) Etdol :…"
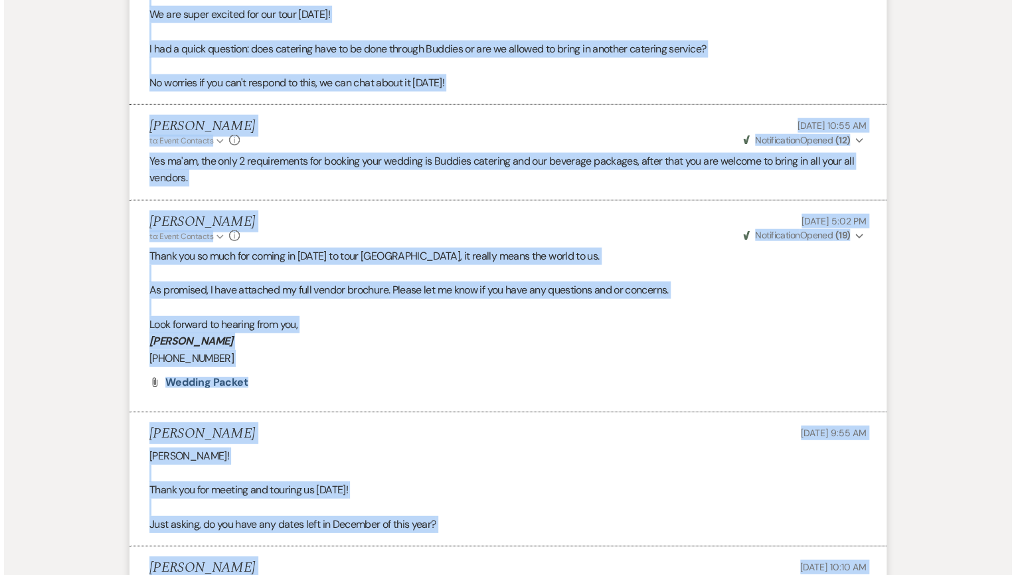
scroll to position [0, 0]
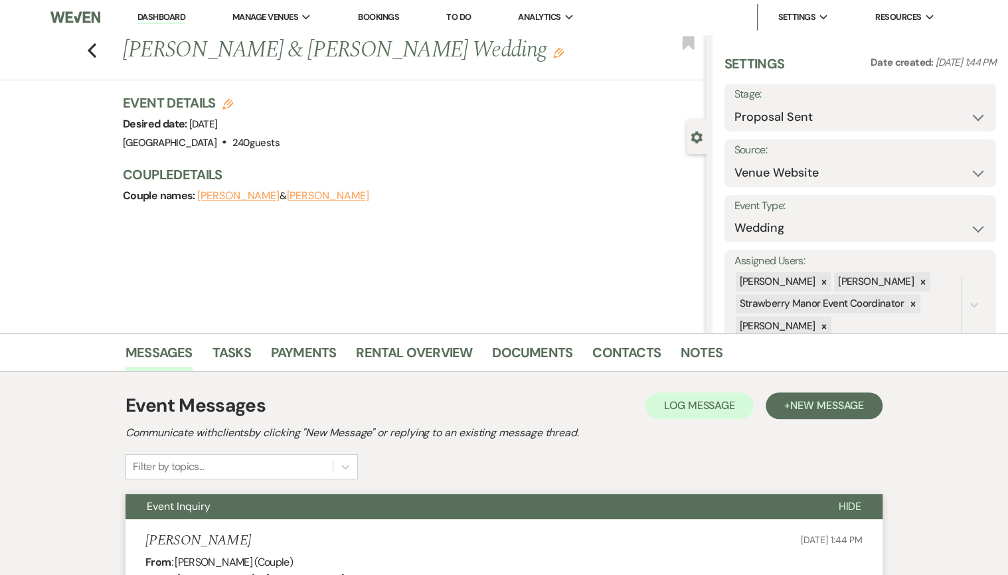
click at [430, 163] on div "Event Details Edit Desired date: [DATE] Venue: [GEOGRAPHIC_DATA] . 240 guests V…" at bounding box center [414, 156] width 583 height 125
click at [802, 114] on select "Inquiry Follow Up Tour Requested Tour Confirmed Toured Proposal Sent Booked Lost" at bounding box center [861, 117] width 252 height 26
select select "7"
click at [735, 104] on select "Inquiry Follow Up Tour Requested Tour Confirmed Toured Proposal Sent Booked Lost" at bounding box center [861, 117] width 252 height 26
click at [959, 114] on button "Save" at bounding box center [968, 107] width 56 height 27
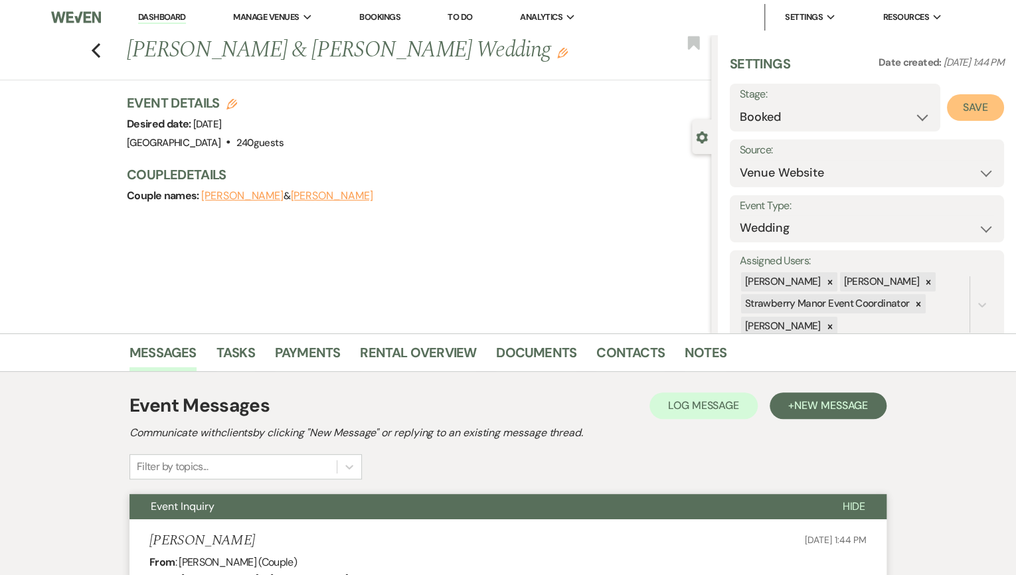
select select "1"
select select "597"
select select "false"
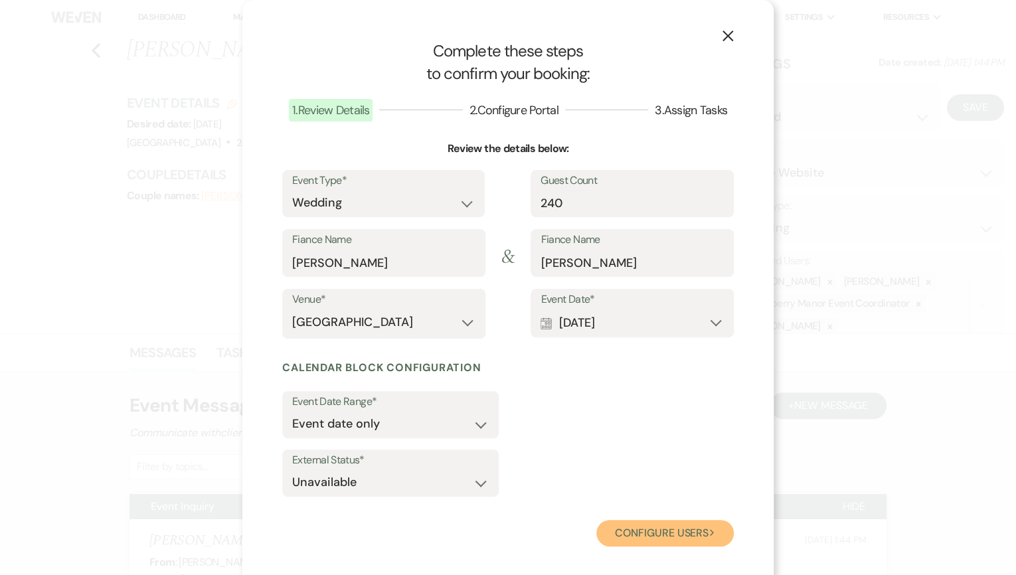
click at [651, 542] on button "Configure users Next" at bounding box center [664, 533] width 137 height 27
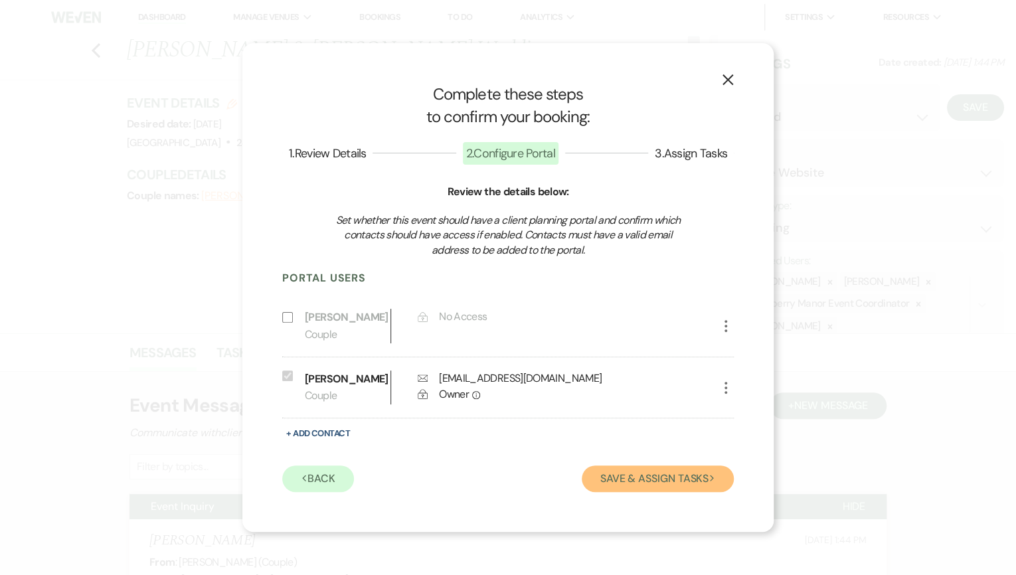
click at [644, 483] on button "Save & Assign Tasks Next" at bounding box center [658, 479] width 152 height 27
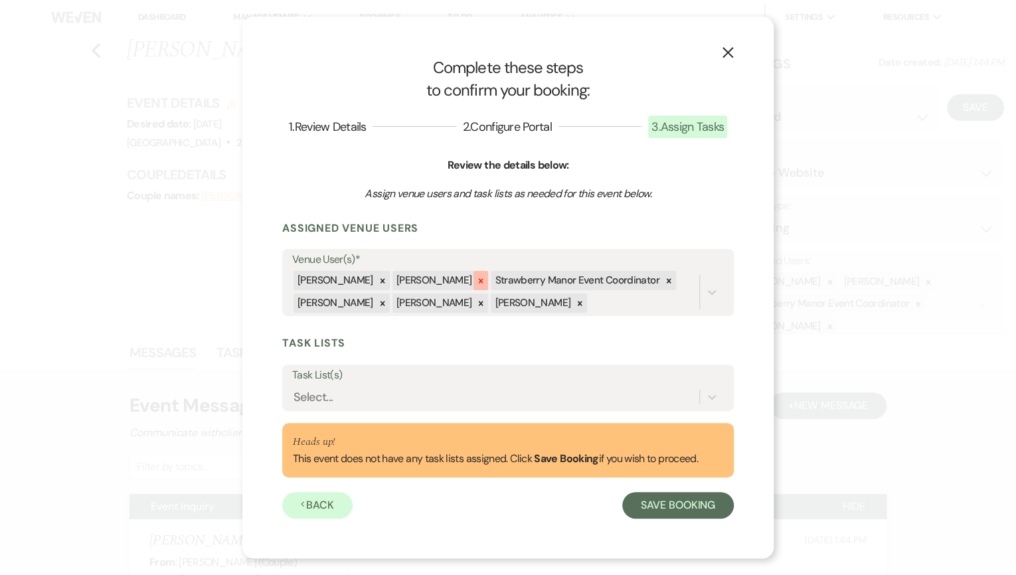
click at [476, 281] on icon at bounding box center [480, 280] width 9 height 9
click at [565, 277] on icon at bounding box center [569, 280] width 9 height 9
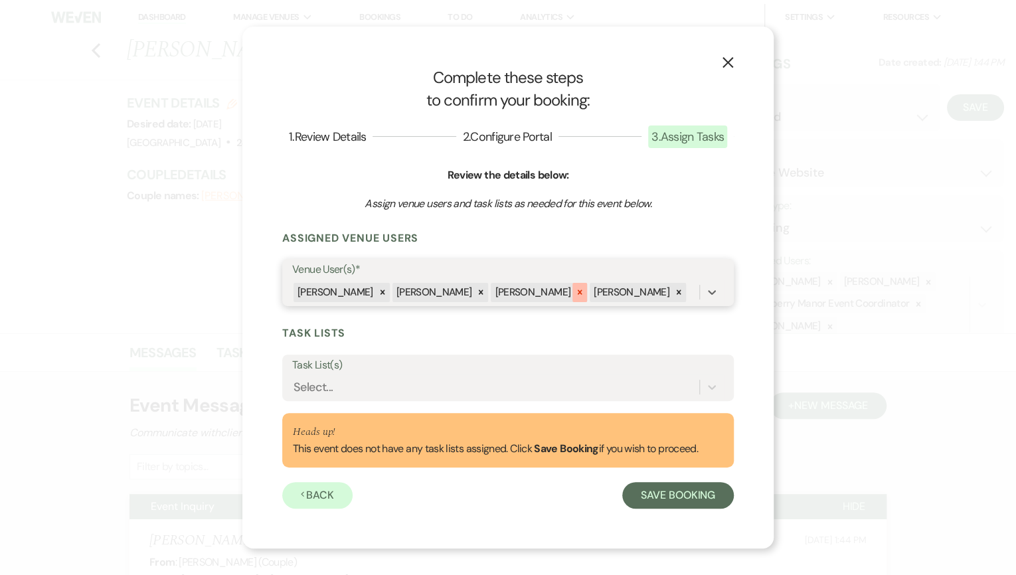
click at [575, 294] on icon at bounding box center [579, 292] width 9 height 9
click at [474, 288] on div at bounding box center [481, 292] width 15 height 19
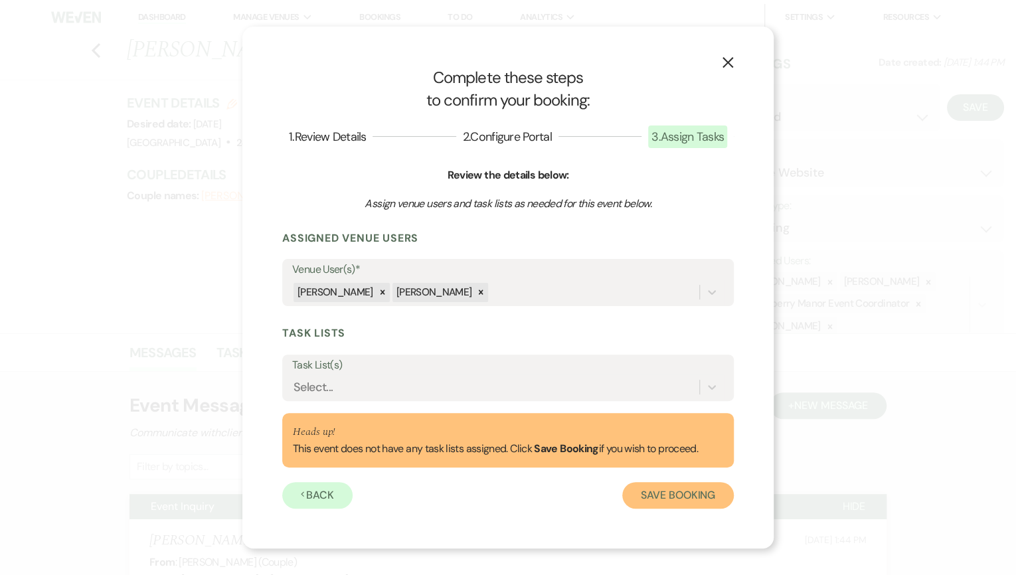
click at [695, 499] on button "Save Booking" at bounding box center [678, 495] width 112 height 27
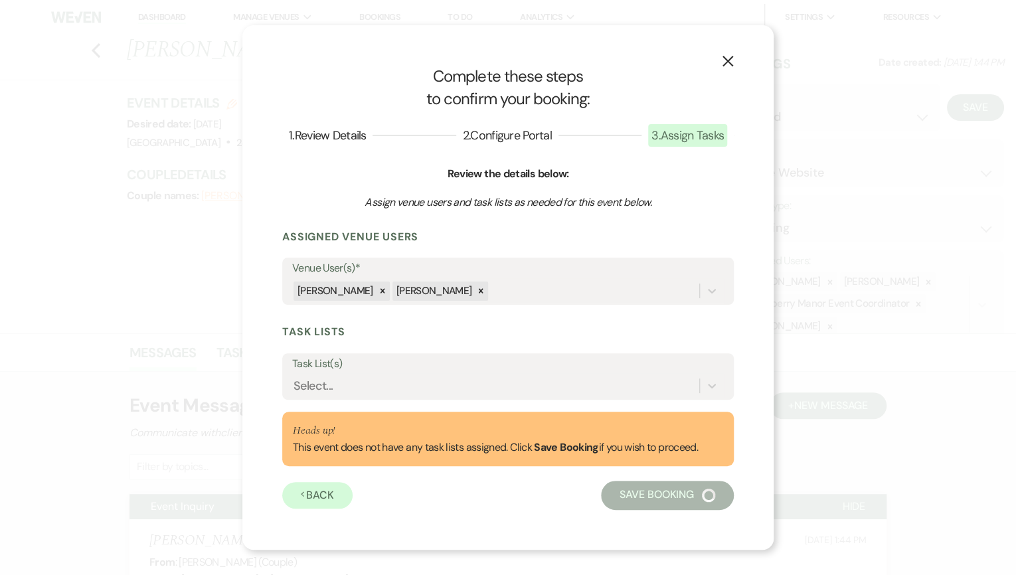
select select "14"
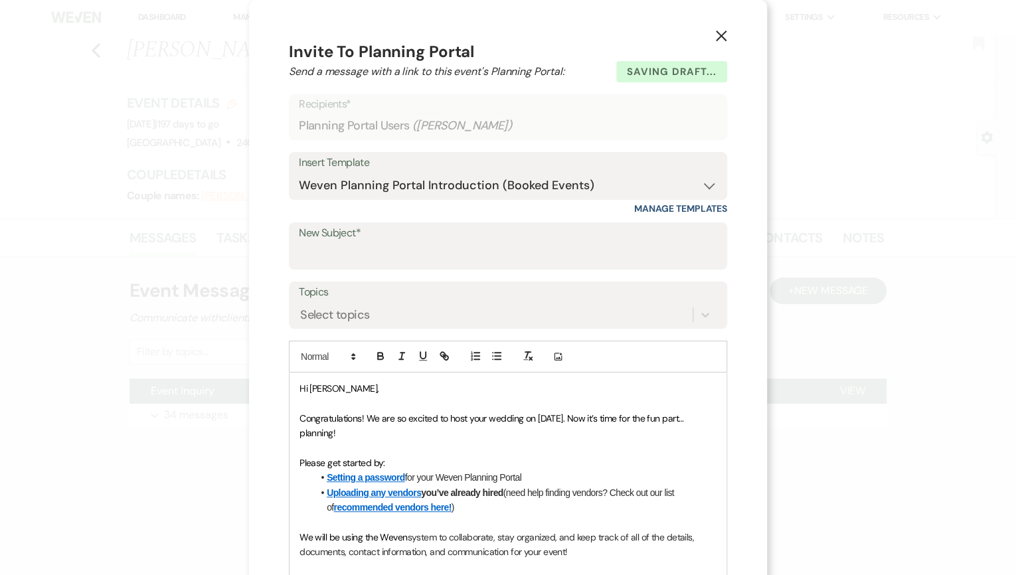
click at [719, 39] on use "button" at bounding box center [721, 36] width 11 height 11
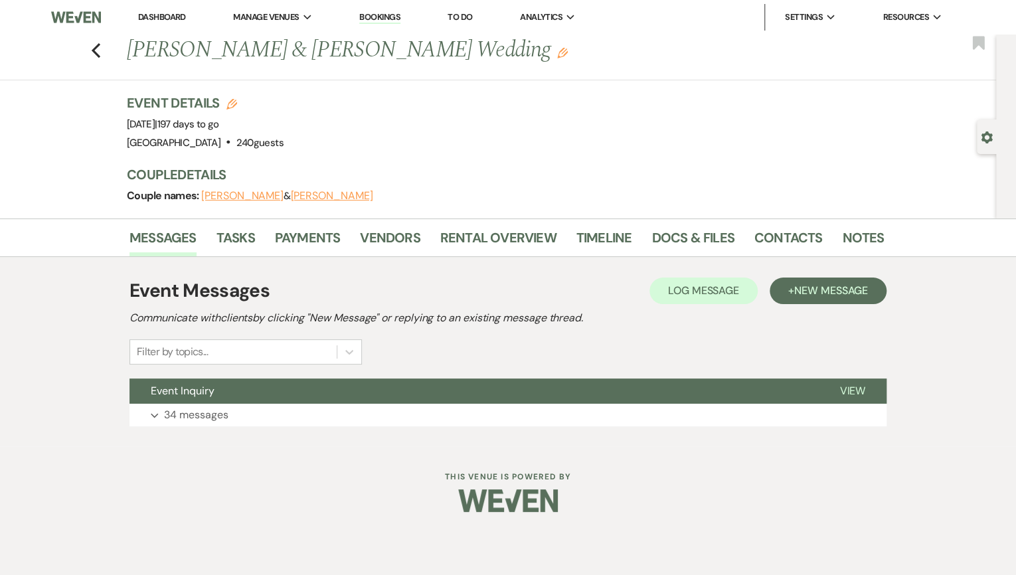
click at [151, 12] on link "Dashboard" at bounding box center [162, 16] width 48 height 11
